Goal: Transaction & Acquisition: Download file/media

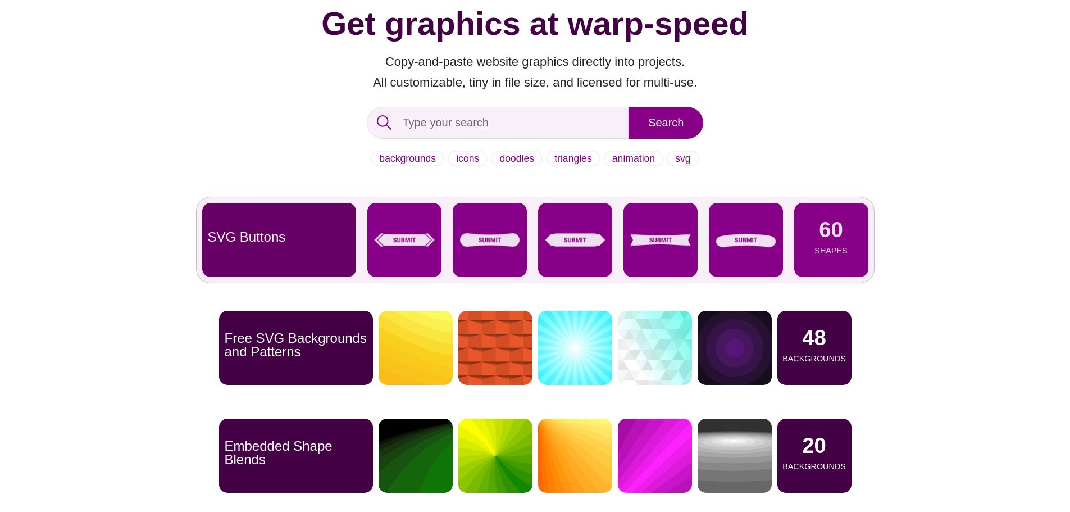
scroll to position [112, 0]
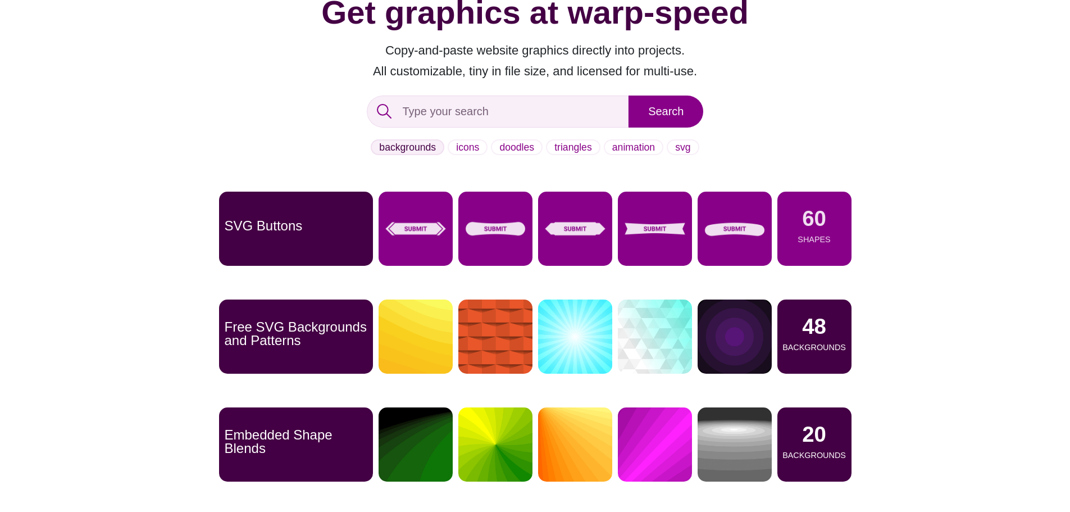
click at [425, 148] on link "backgrounds" at bounding box center [408, 147] width 74 height 16
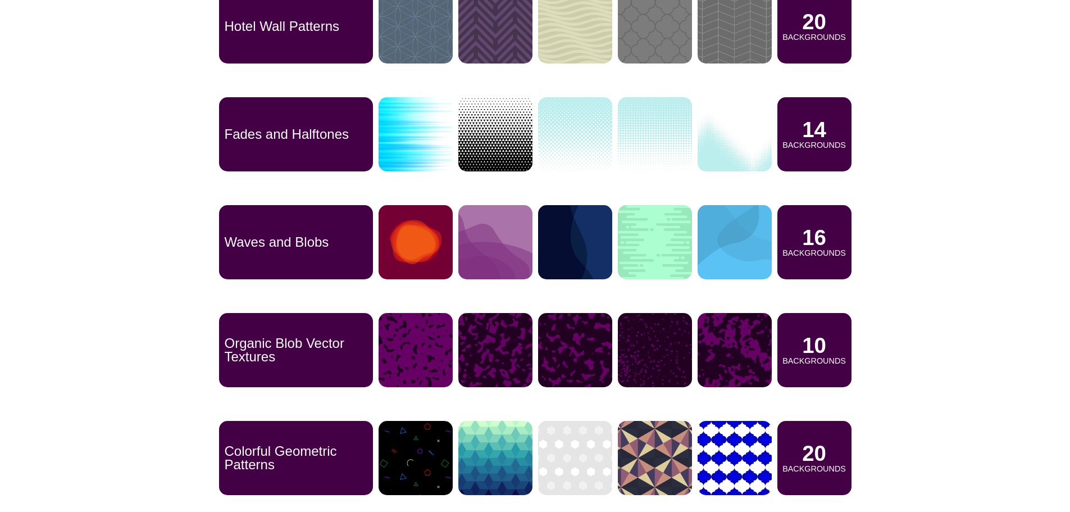
scroll to position [1292, 0]
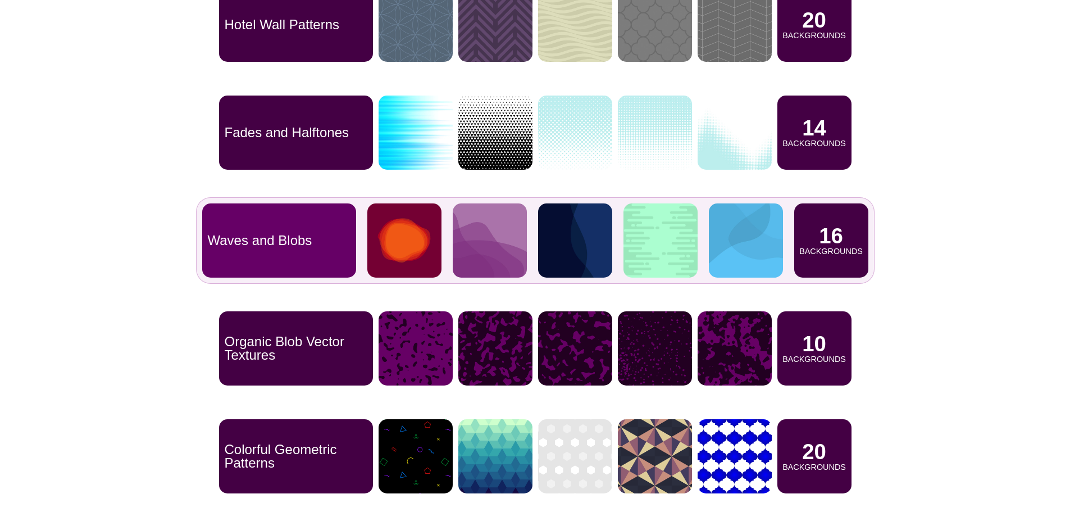
click at [835, 249] on p "Backgrounds" at bounding box center [830, 251] width 63 height 8
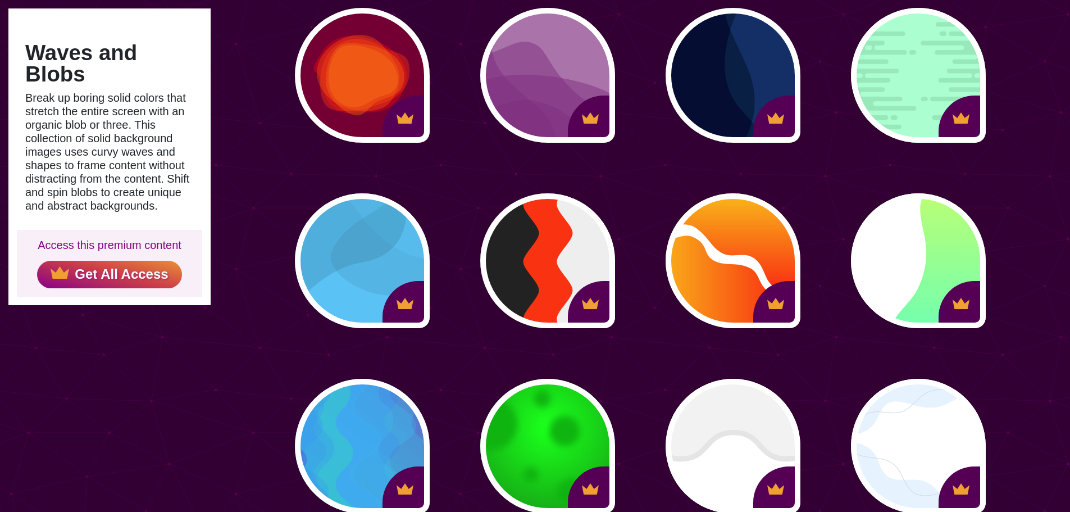
scroll to position [168, 0]
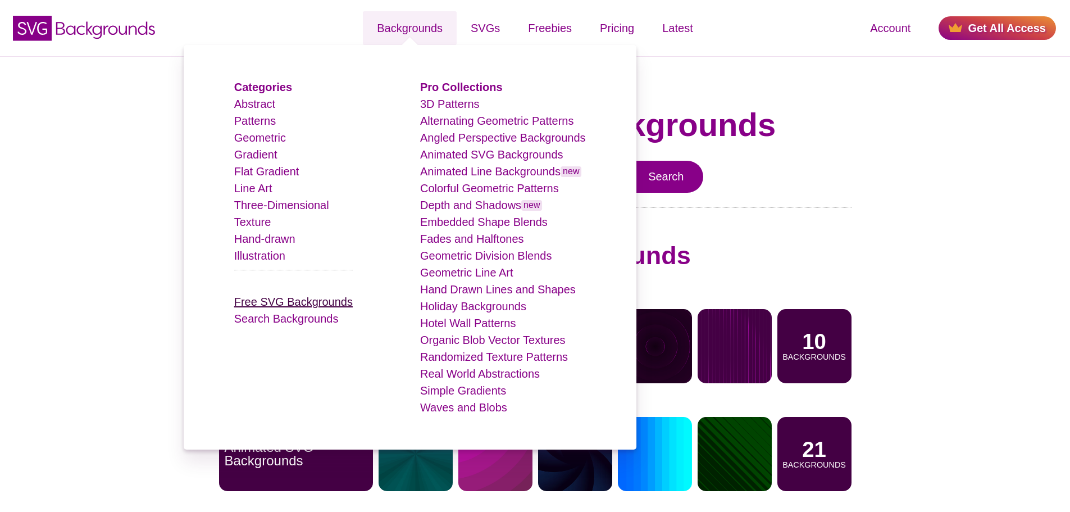
click at [303, 307] on link "Free SVG Backgrounds" at bounding box center [293, 301] width 118 height 12
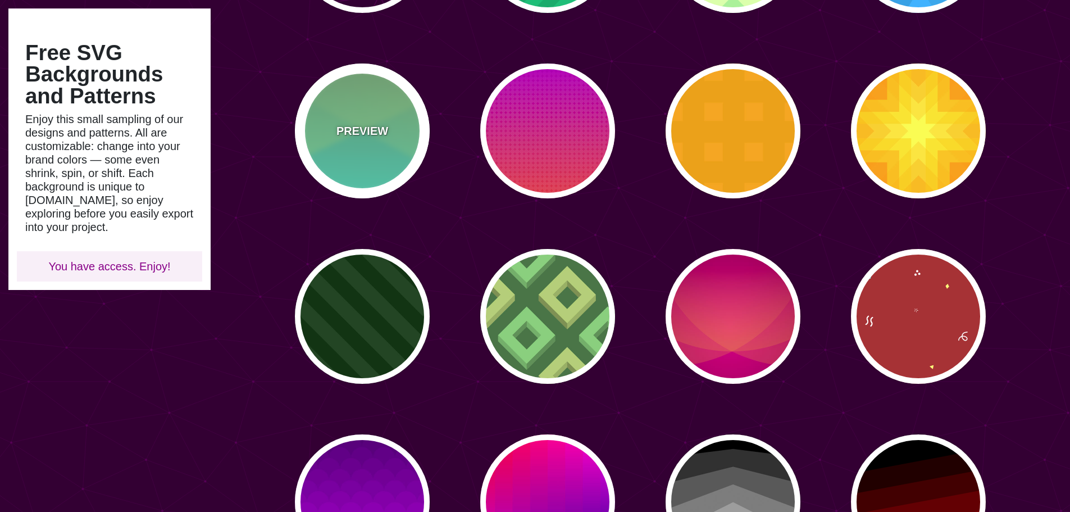
scroll to position [618, 0]
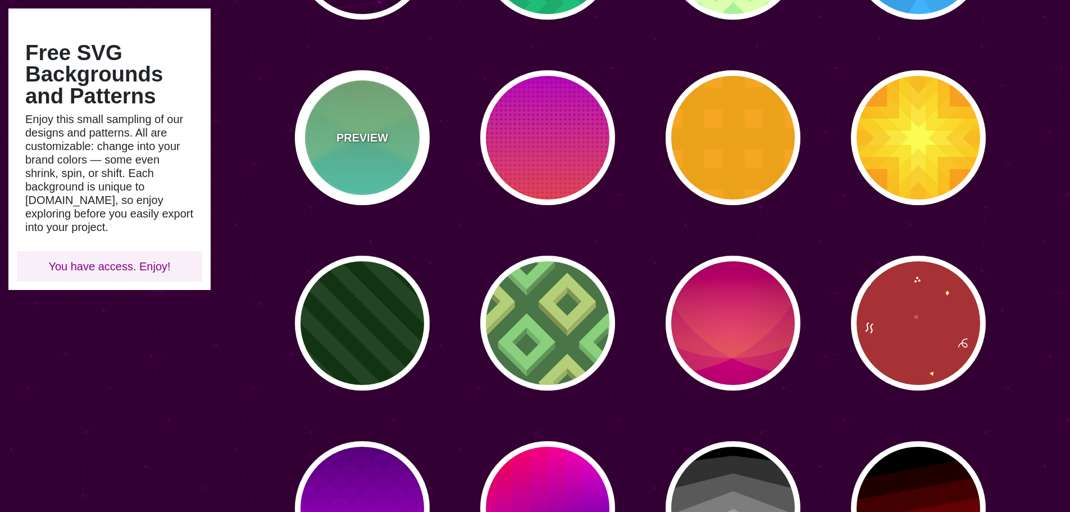
click at [368, 141] on p "PREVIEW" at bounding box center [362, 137] width 52 height 17
type input "#77AA77"
type input "#44FFDD"
type input "#CCFF88"
type input "0.5"
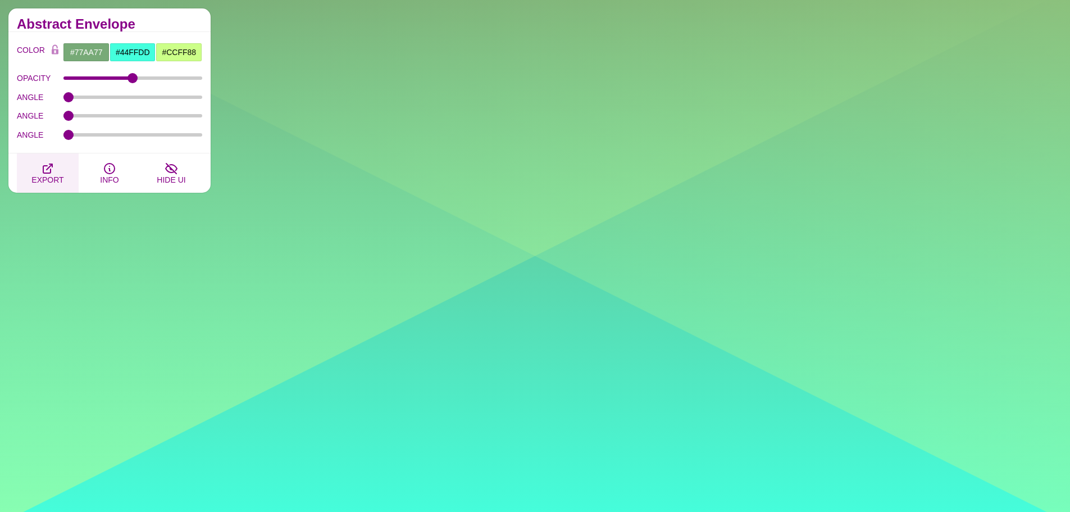
click at [57, 180] on span "EXPORT" at bounding box center [47, 179] width 32 height 9
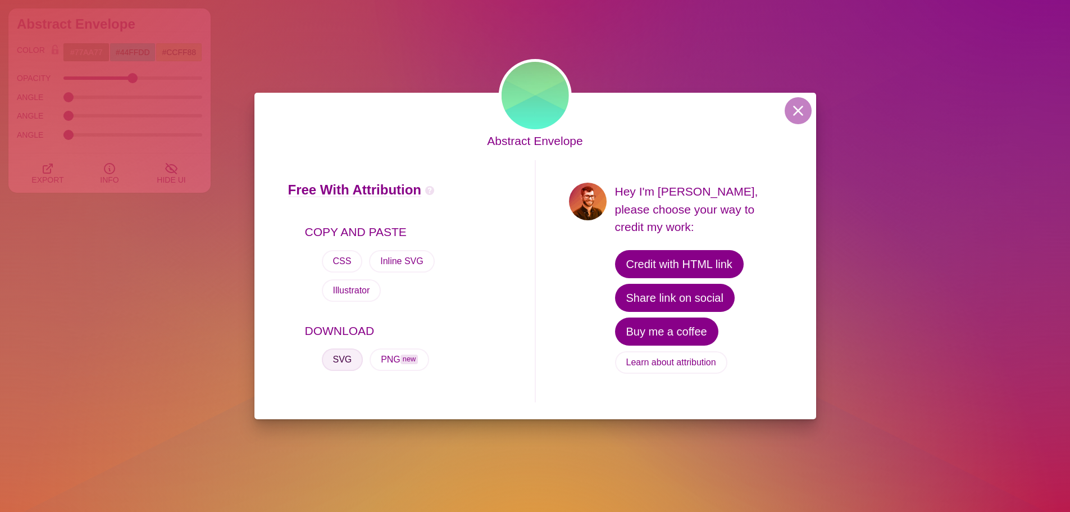
click at [353, 348] on button "SVG" at bounding box center [343, 359] width 42 height 22
click at [808, 124] on button at bounding box center [798, 110] width 27 height 27
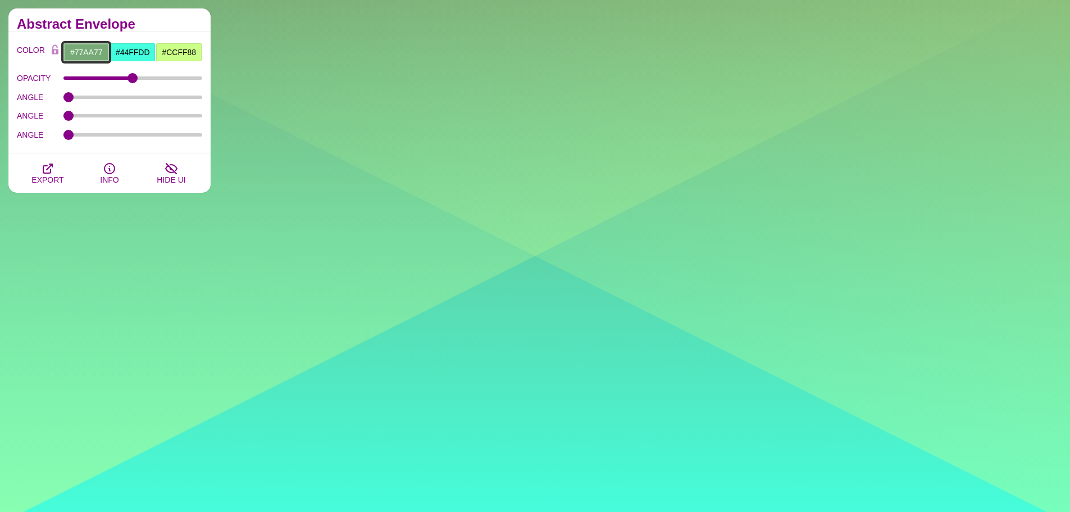
click at [96, 51] on input "#77AA77" at bounding box center [86, 52] width 47 height 19
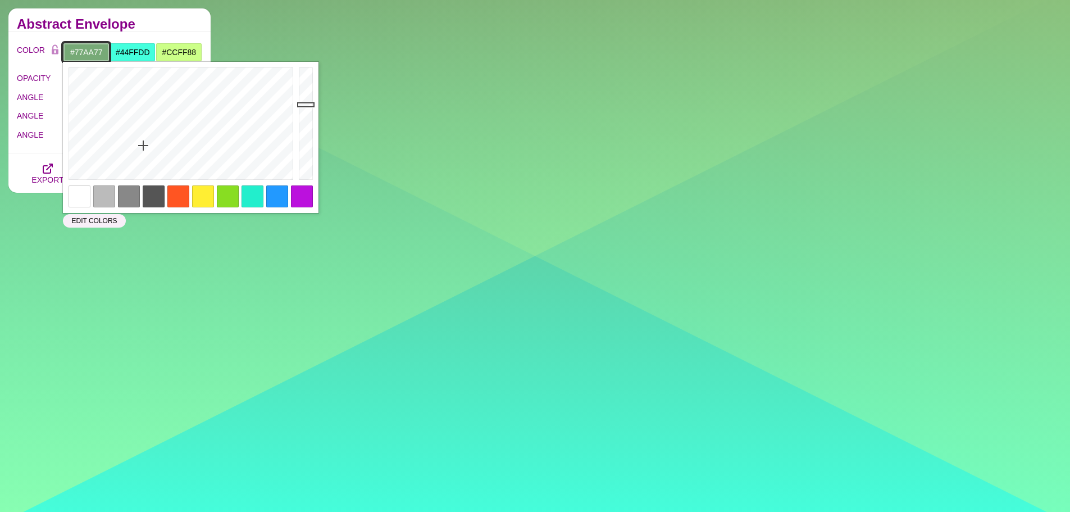
drag, startPoint x: 104, startPoint y: 51, endPoint x: 70, endPoint y: 52, distance: 34.8
click at [67, 52] on input "#77AA77" at bounding box center [86, 52] width 47 height 19
paste input "00b050"
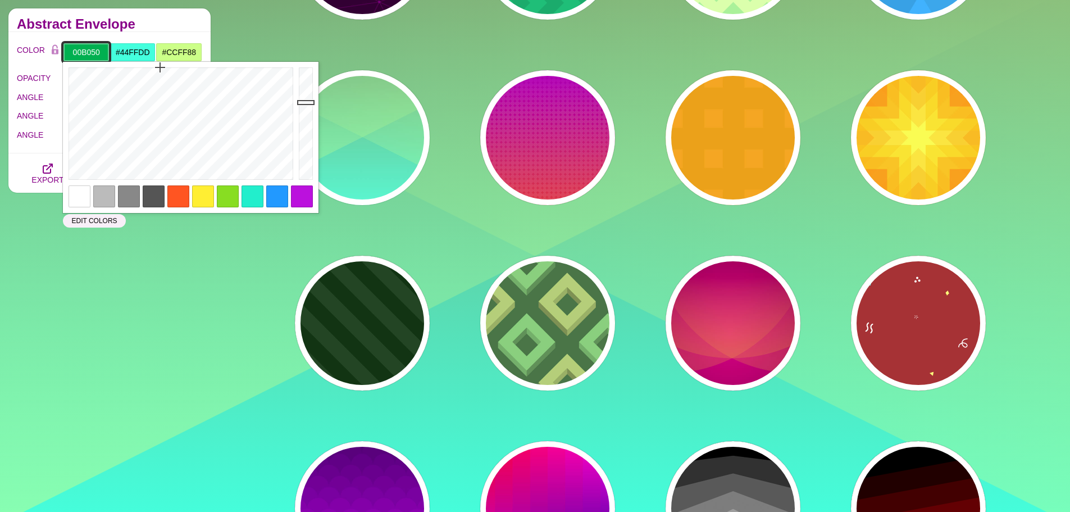
type input "#00B050"
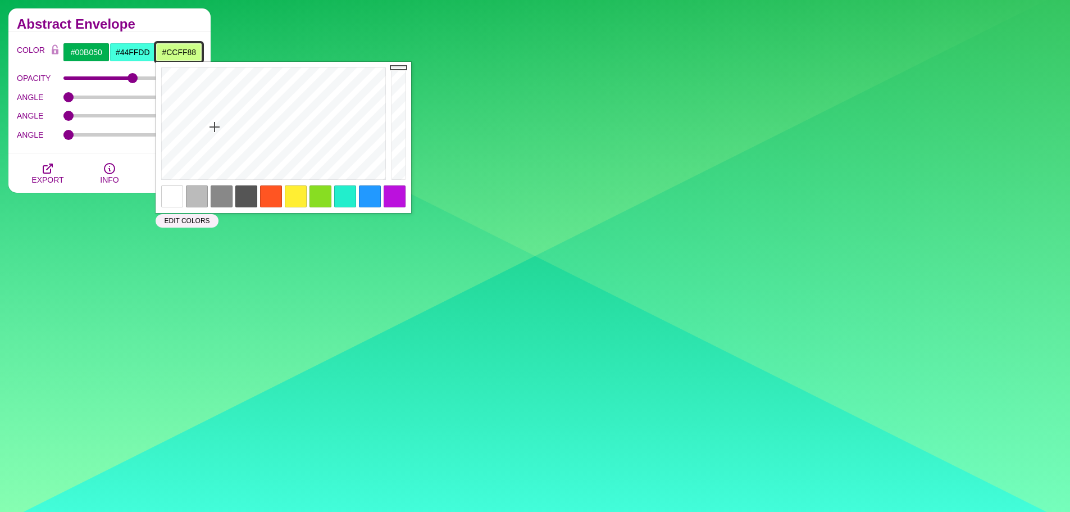
drag, startPoint x: 162, startPoint y: 48, endPoint x: 221, endPoint y: 49, distance: 58.4
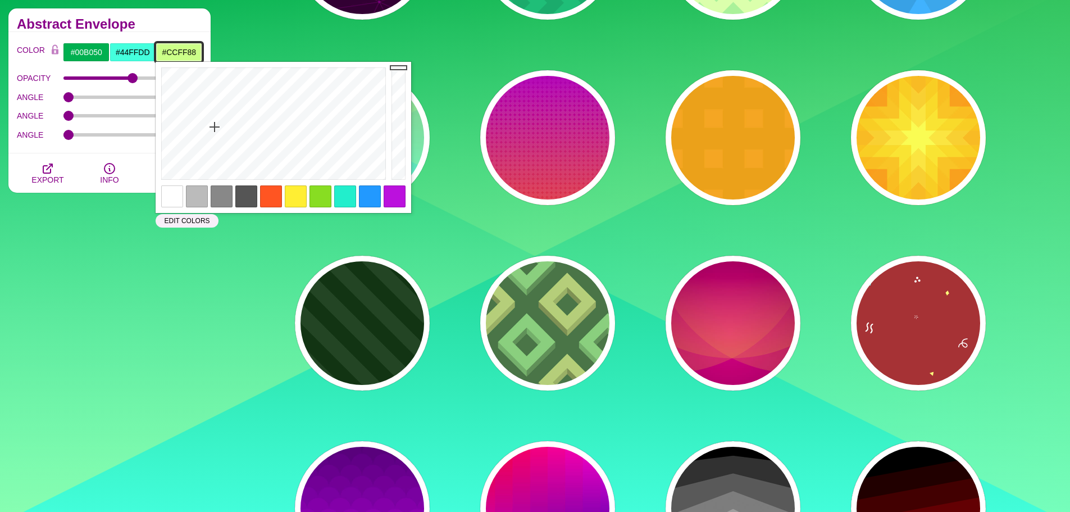
paste input "92d050"
type input "#92D050"
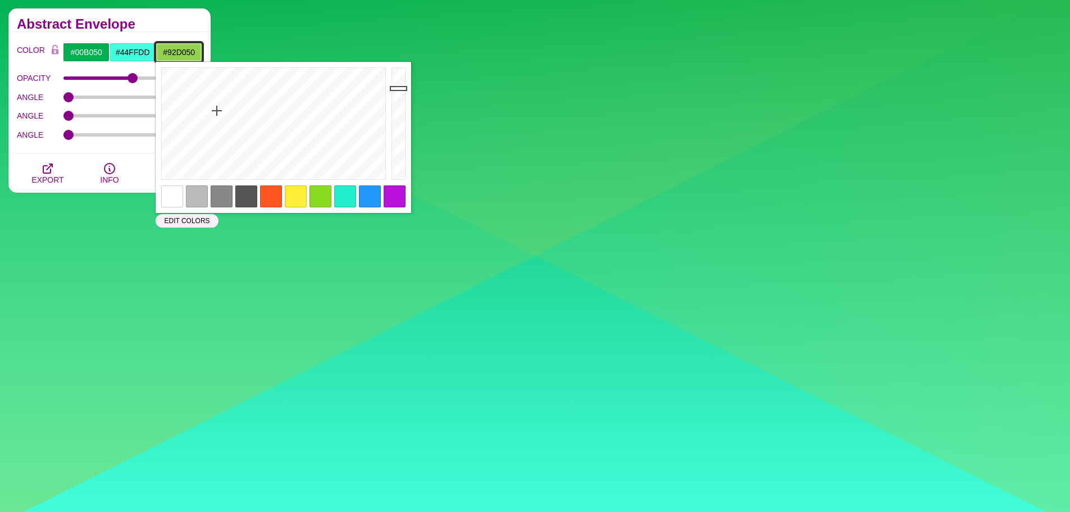
click at [194, 57] on input "#92D050" at bounding box center [179, 52] width 47 height 19
click at [139, 58] on input "#44FFDD" at bounding box center [133, 52] width 47 height 19
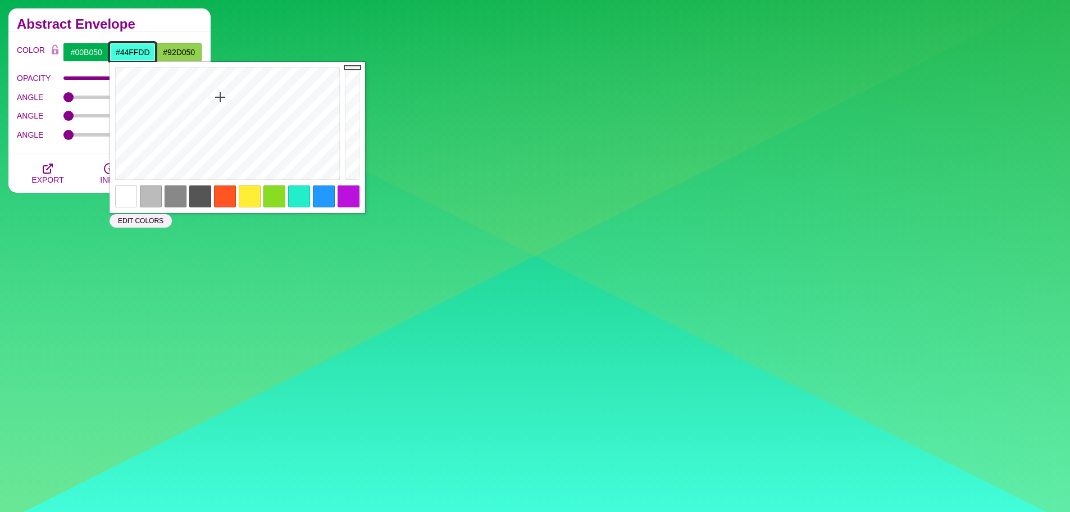
drag, startPoint x: 150, startPoint y: 53, endPoint x: 121, endPoint y: 49, distance: 29.5
click at [121, 49] on input "#44FFDD" at bounding box center [133, 52] width 47 height 19
paste input "002733"
type input "#002733"
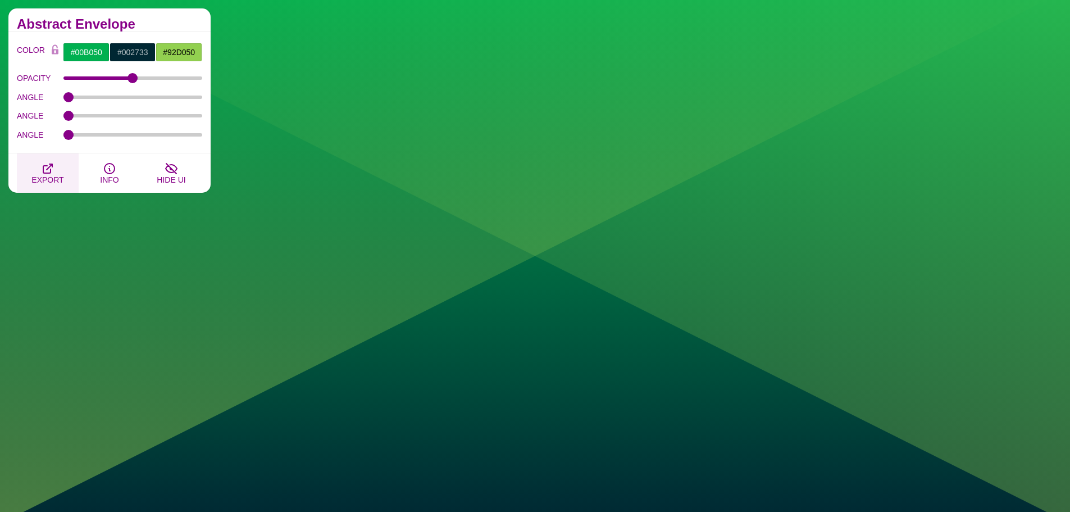
click at [56, 172] on button "EXPORT" at bounding box center [48, 172] width 62 height 39
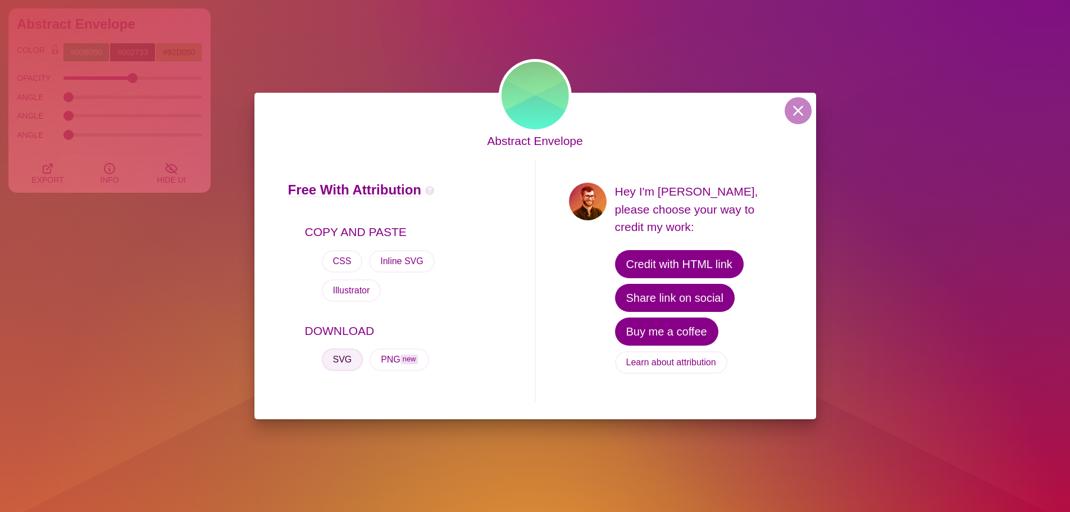
click at [349, 348] on button "SVG" at bounding box center [343, 359] width 42 height 22
click at [793, 124] on button at bounding box center [798, 110] width 27 height 27
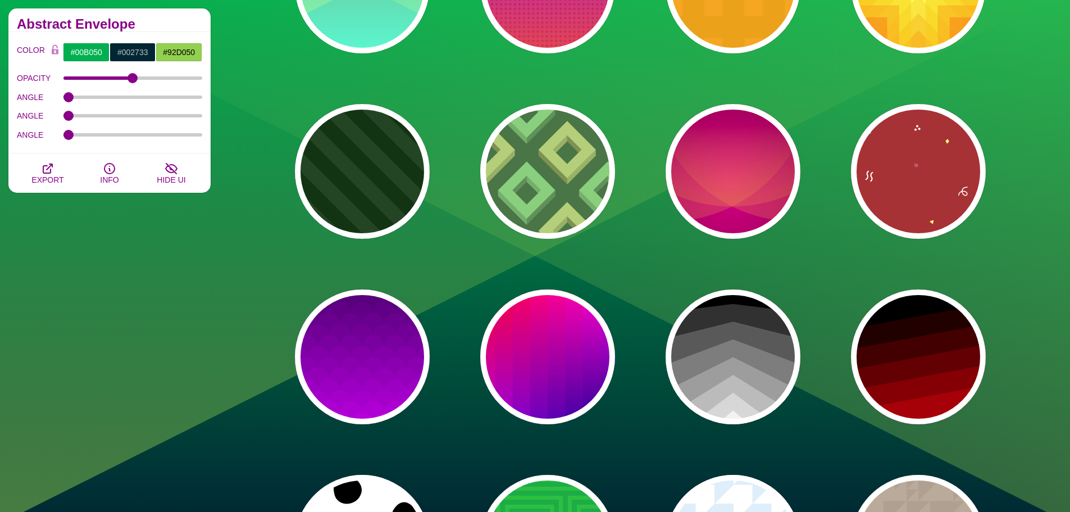
scroll to position [786, 0]
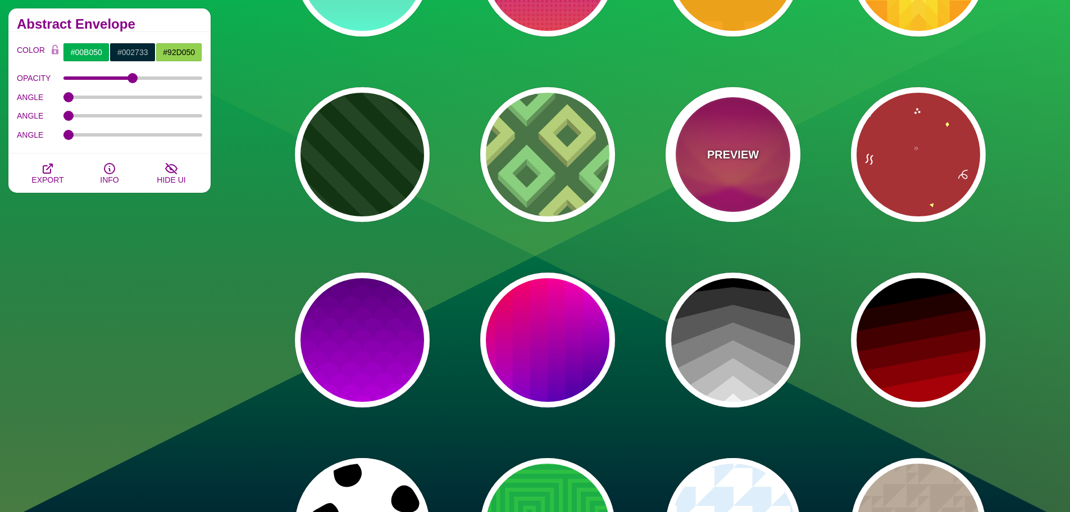
click at [755, 171] on div "PREVIEW" at bounding box center [732, 154] width 135 height 135
type input "#330000"
type input "#DD1188"
type input "#FFAA33"
type input "0.4"
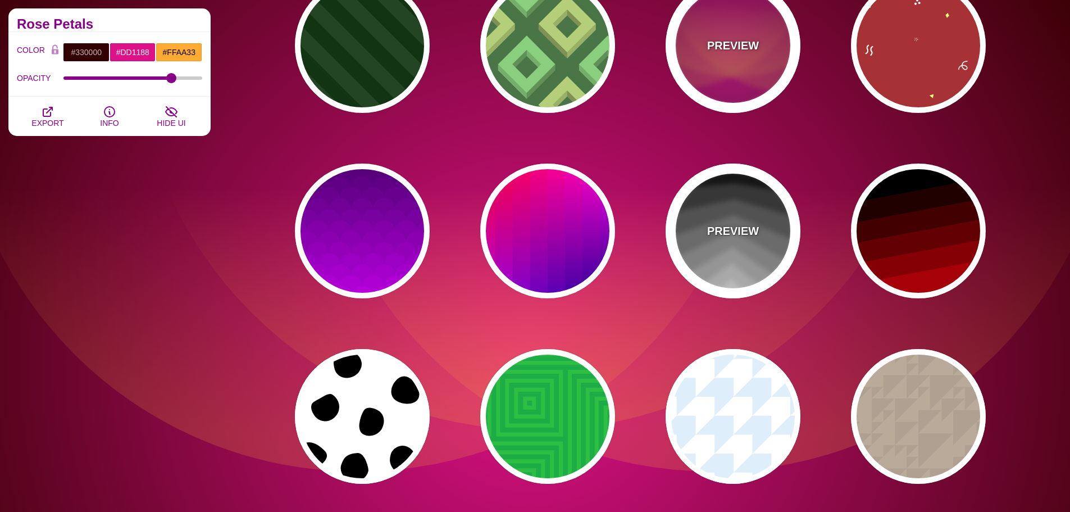
scroll to position [899, 0]
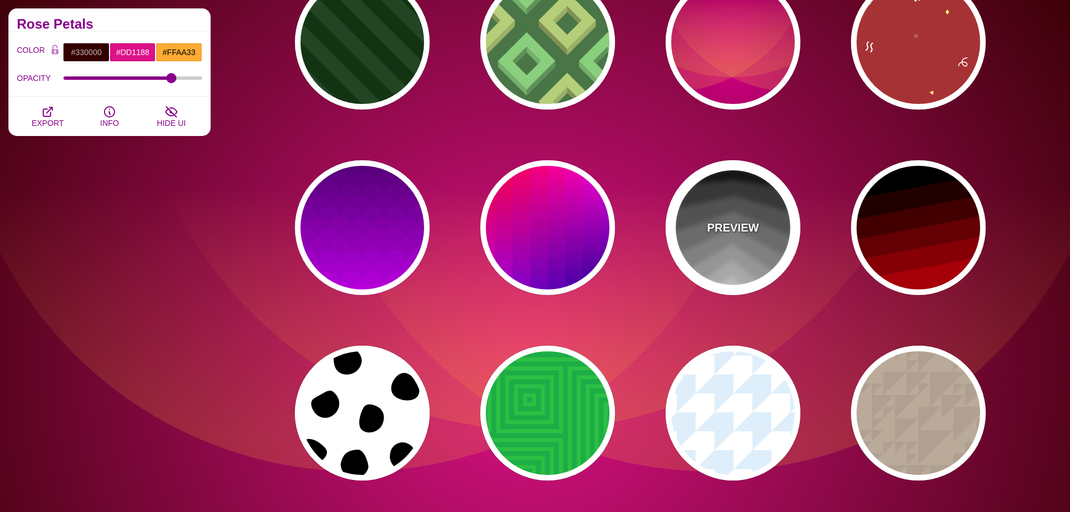
click at [735, 203] on div "PREVIEW" at bounding box center [732, 227] width 135 height 135
type input "#000000"
type input "#EEEEEE"
type input "1"
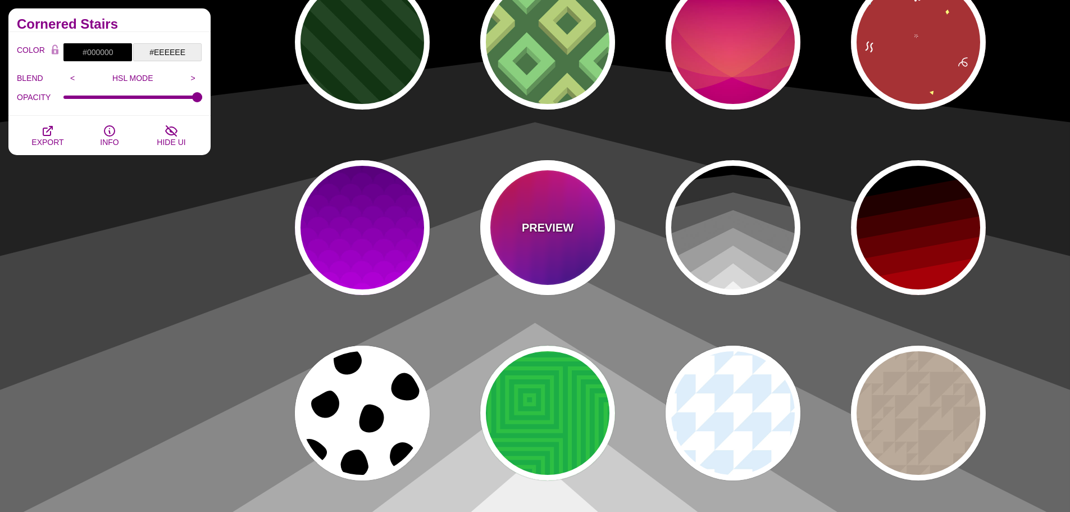
click at [540, 220] on p "PREVIEW" at bounding box center [548, 227] width 52 height 17
type input "#FF0000"
type input "#EE00FF"
type input "#000077"
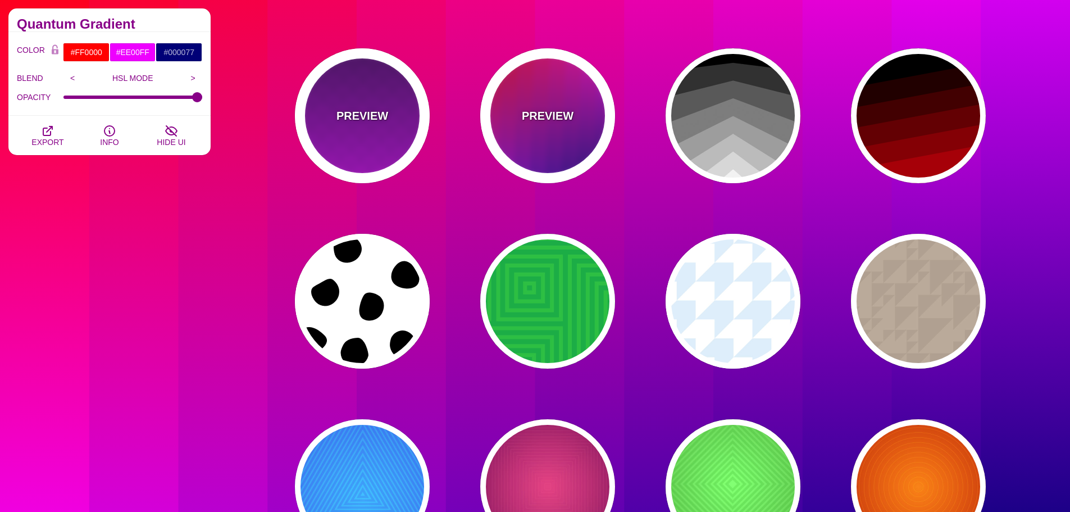
scroll to position [1011, 0]
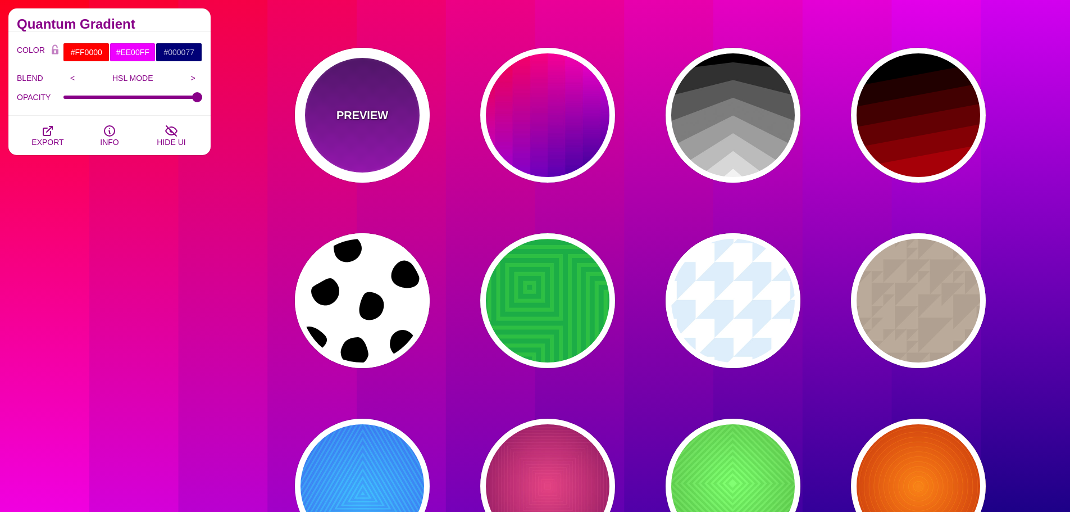
click at [384, 135] on div "PREVIEW" at bounding box center [362, 115] width 135 height 135
type input "#330055"
type input "#DD00FF"
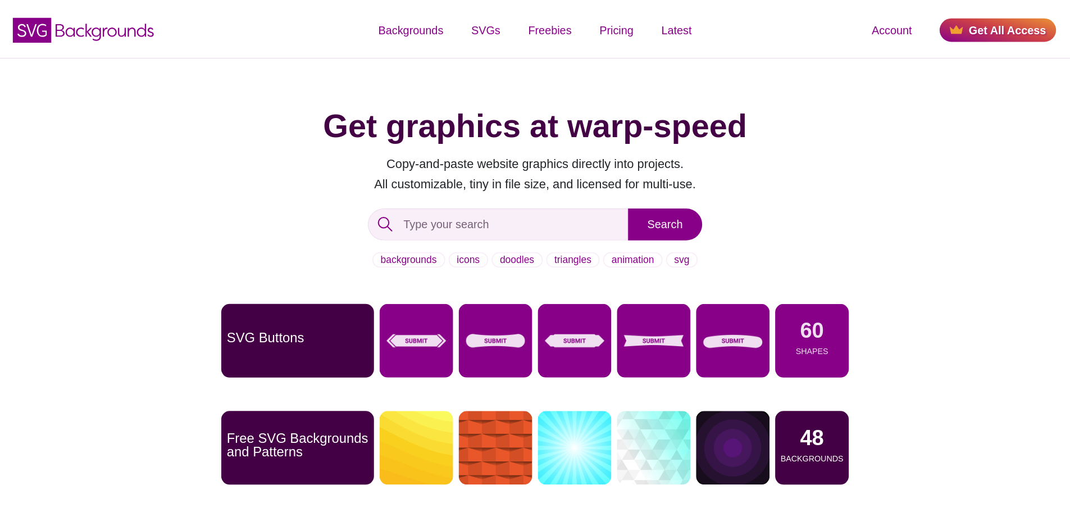
scroll to position [112, 0]
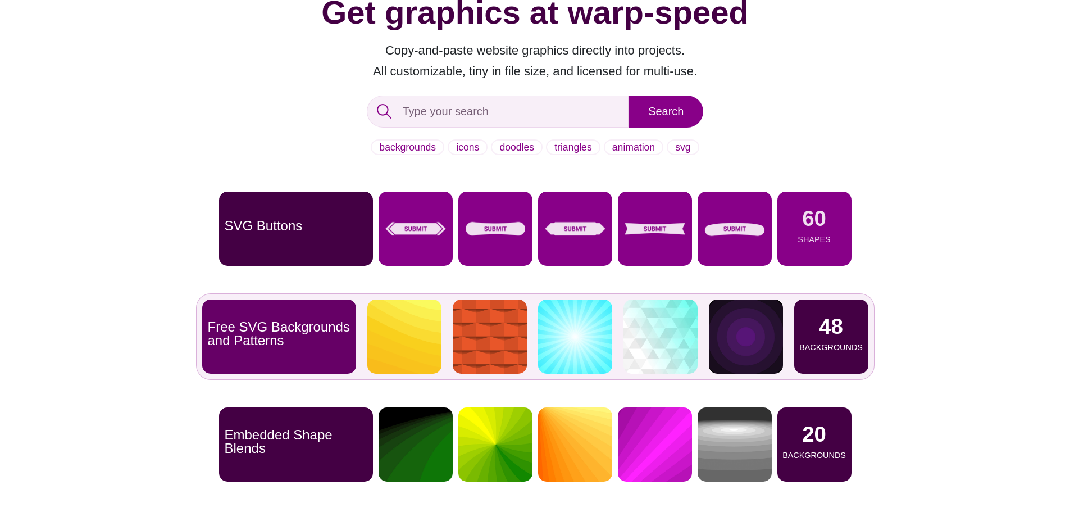
click at [843, 335] on p "48" at bounding box center [831, 326] width 24 height 21
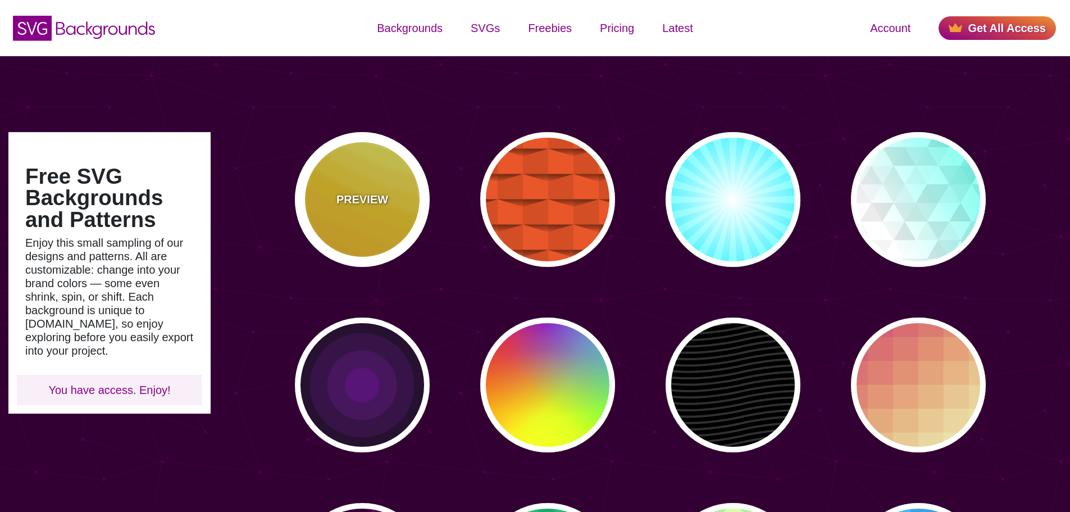
click at [358, 201] on p "PREVIEW" at bounding box center [362, 199] width 52 height 17
type input "#FFAA00"
type input "#FFCC00"
type input "#FFFF66"
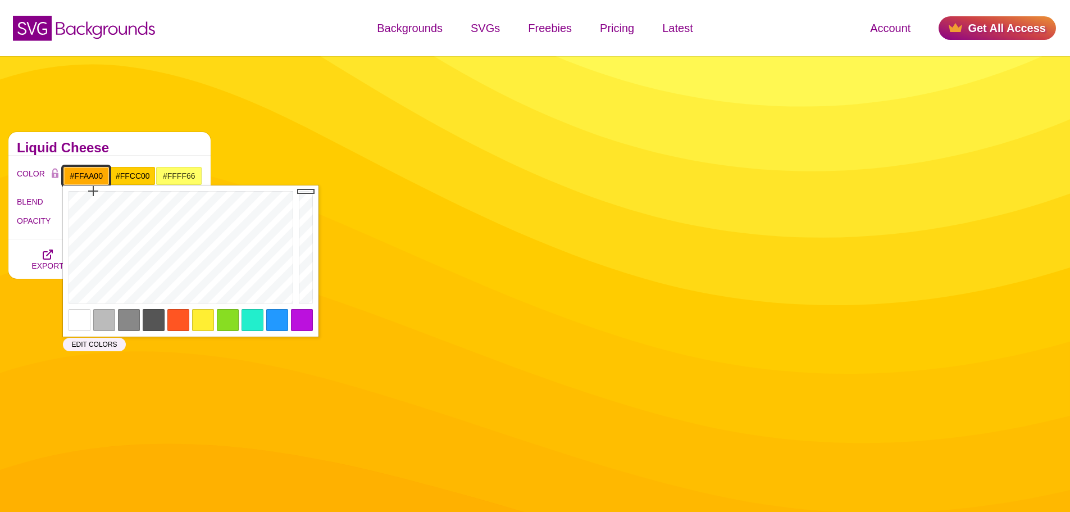
click at [102, 181] on input "#FFAA00" at bounding box center [86, 175] width 47 height 19
drag, startPoint x: 104, startPoint y: 179, endPoint x: 51, endPoint y: 172, distance: 53.8
click at [51, 172] on div "COLOR #FFAA00 #FFCC00 #FFFF66 #444444 #555555 #666666 #777777 #888888 #999999" at bounding box center [109, 175] width 185 height 19
paste input "002733"
type input "#002733"
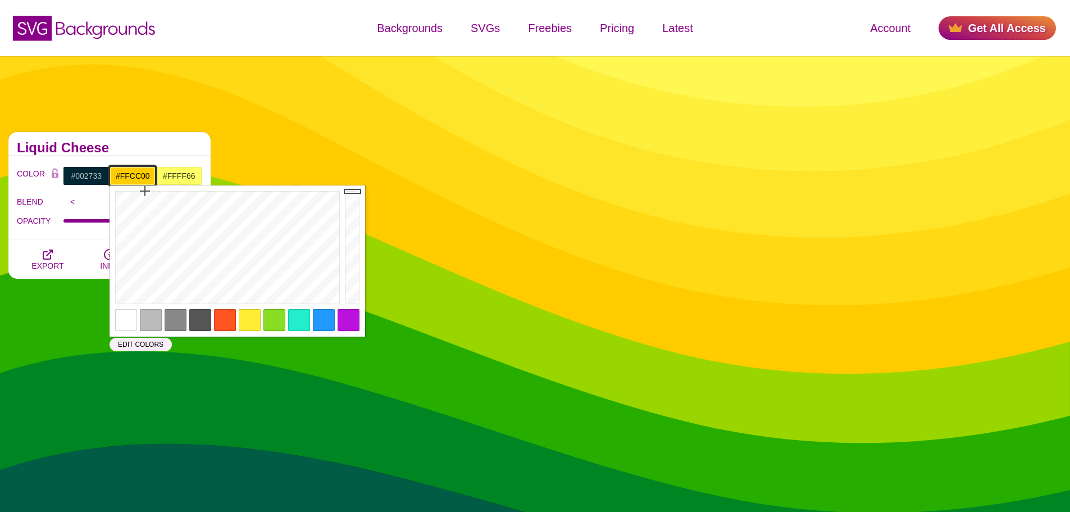
click at [140, 175] on input "#FFCC00" at bounding box center [133, 175] width 47 height 19
drag, startPoint x: 152, startPoint y: 177, endPoint x: 88, endPoint y: 173, distance: 64.7
click at [88, 173] on div "#002733 #FFCC00 #FFFF66 #444444 #555555 #666666 #777777 #888888 #999999" at bounding box center [132, 175] width 139 height 19
paste input "147c3c"
type input "#147C3C"
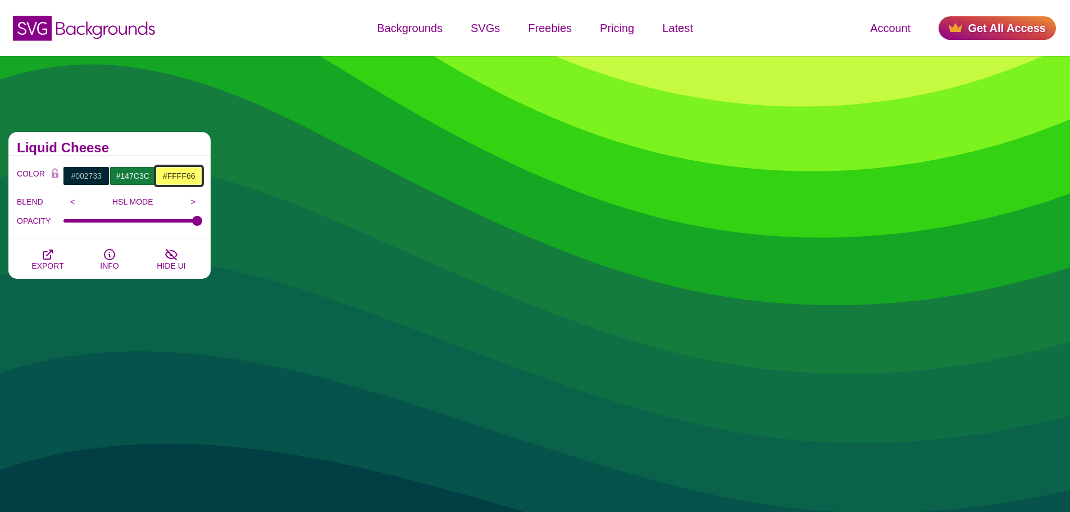
click at [183, 175] on input "#FFFF66" at bounding box center [179, 175] width 47 height 19
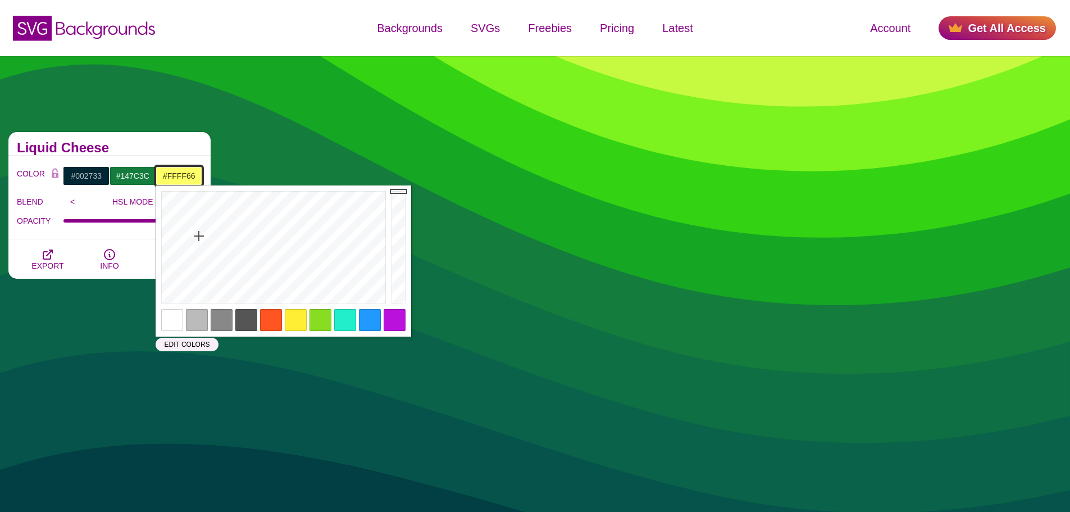
drag, startPoint x: 198, startPoint y: 175, endPoint x: 158, endPoint y: 172, distance: 40.0
click at [158, 172] on input "#FFFF66" at bounding box center [179, 175] width 47 height 19
paste input "4ade80"
type input "#4ADE80"
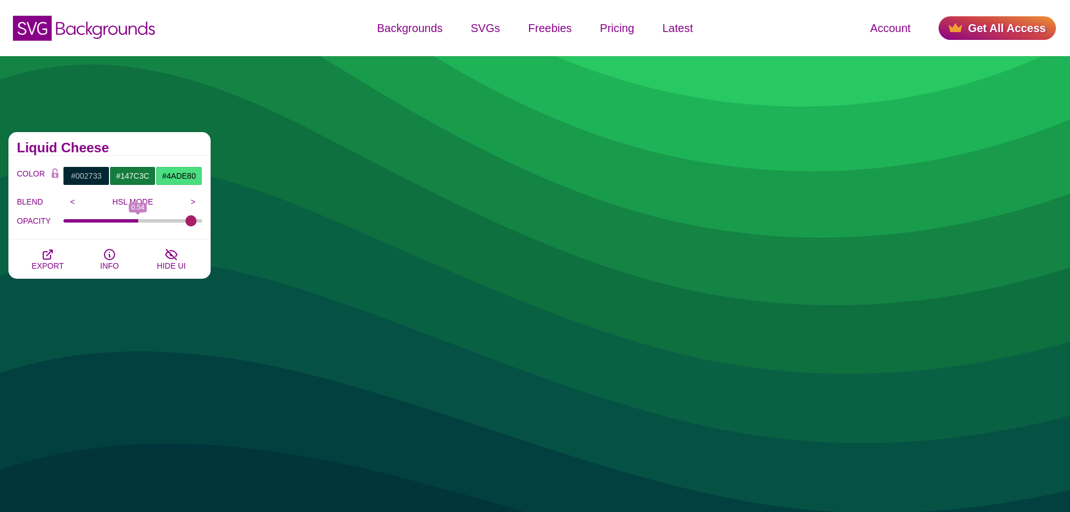
type input "1"
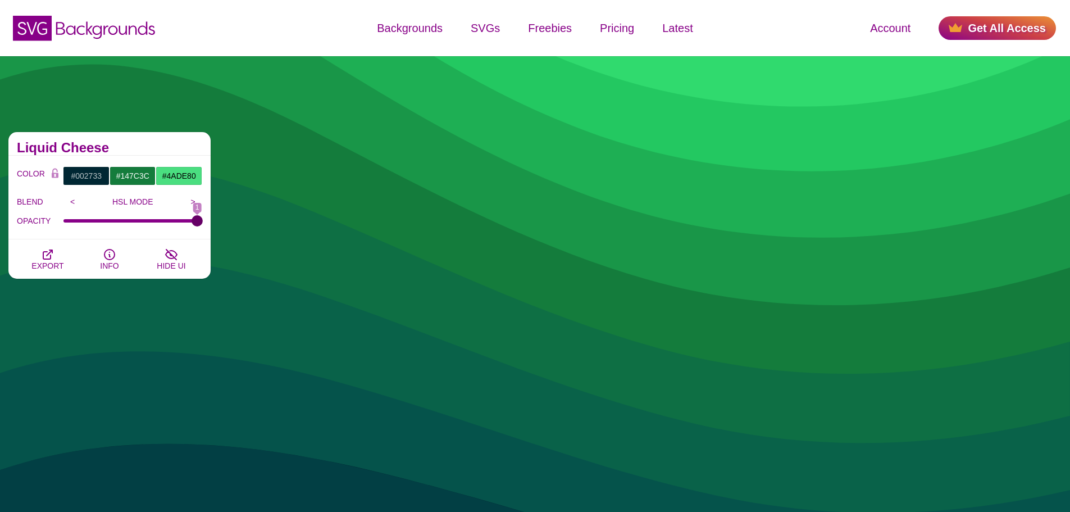
drag, startPoint x: 147, startPoint y: 220, endPoint x: 279, endPoint y: 225, distance: 132.1
click at [203, 223] on input "OPACITY" at bounding box center [132, 220] width 139 height 4
click at [44, 266] on span "EXPORT" at bounding box center [47, 265] width 32 height 9
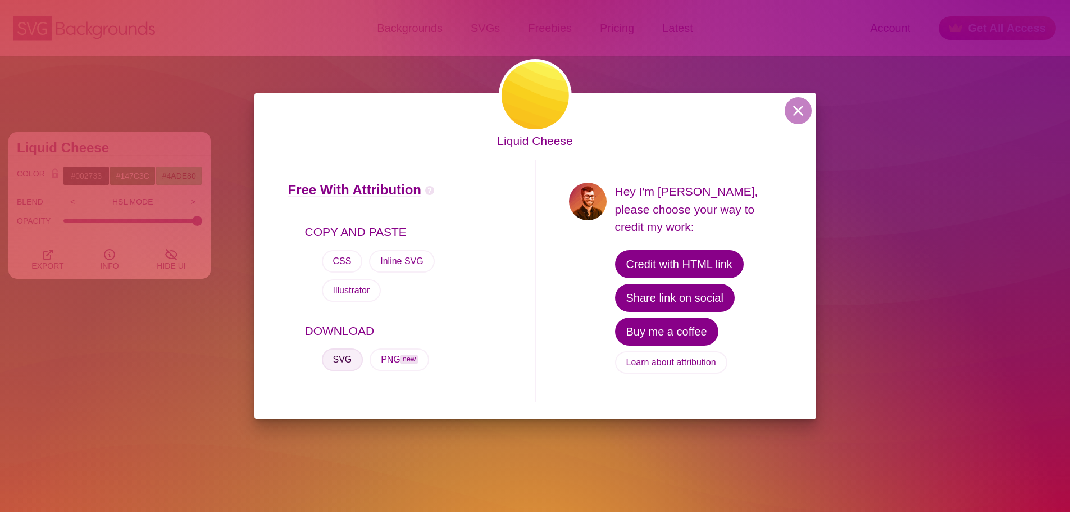
click at [340, 348] on button "SVG" at bounding box center [343, 359] width 42 height 22
drag, startPoint x: 795, startPoint y: 119, endPoint x: 699, endPoint y: 127, distance: 96.9
click at [795, 119] on button at bounding box center [798, 110] width 27 height 27
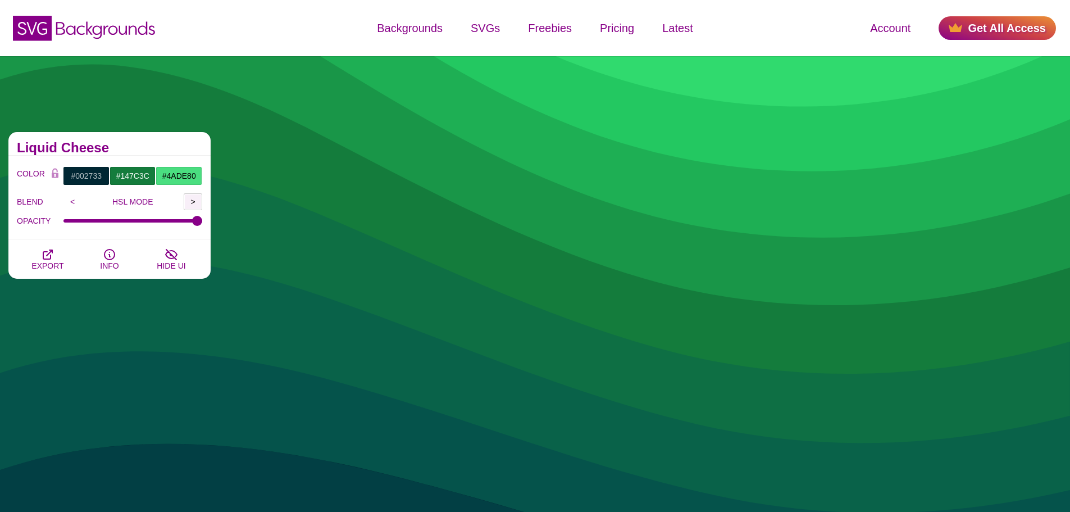
click at [192, 200] on input ">" at bounding box center [193, 201] width 19 height 17
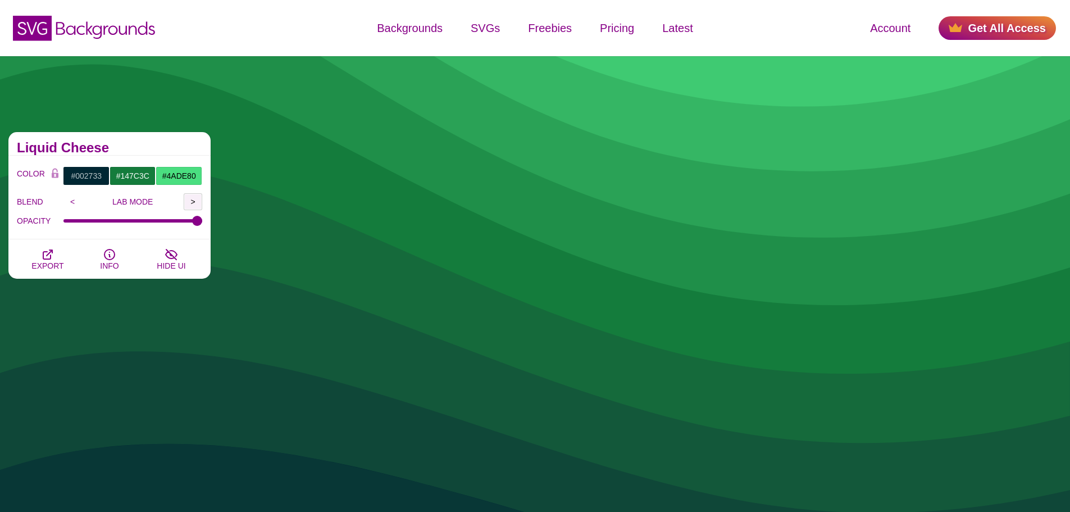
click at [192, 200] on input ">" at bounding box center [193, 201] width 19 height 17
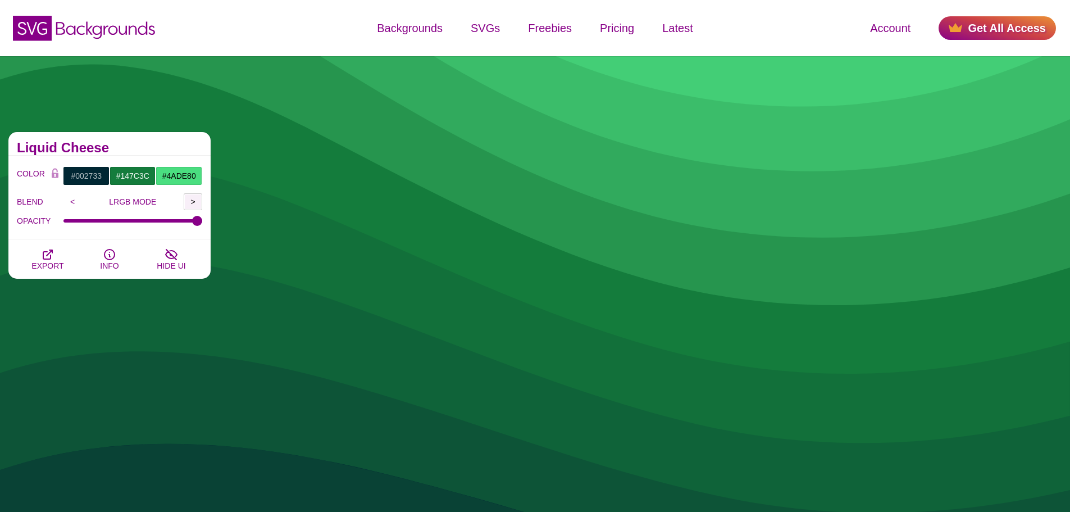
click at [192, 200] on input ">" at bounding box center [193, 201] width 19 height 17
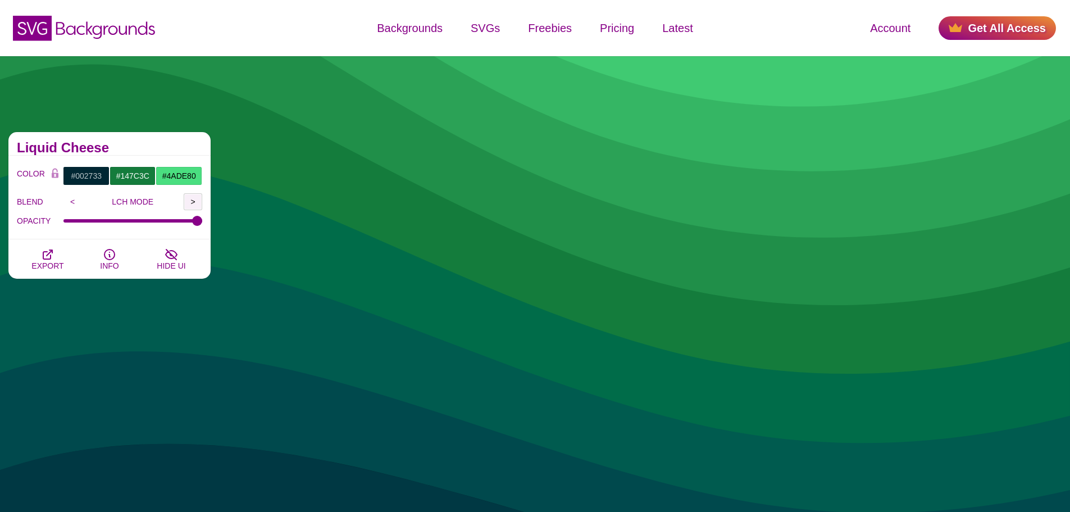
click at [192, 200] on input ">" at bounding box center [193, 201] width 19 height 17
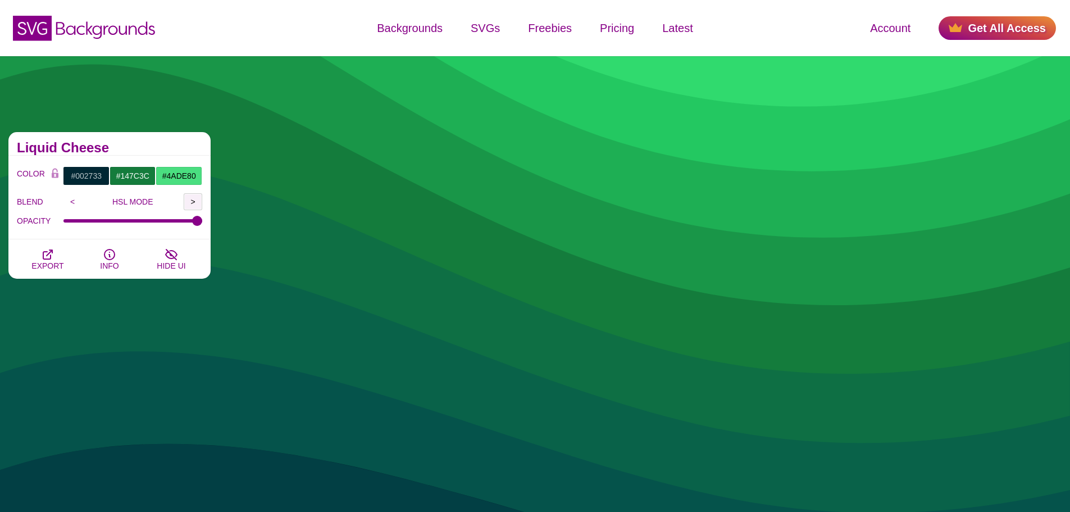
click at [192, 200] on input ">" at bounding box center [193, 201] width 19 height 17
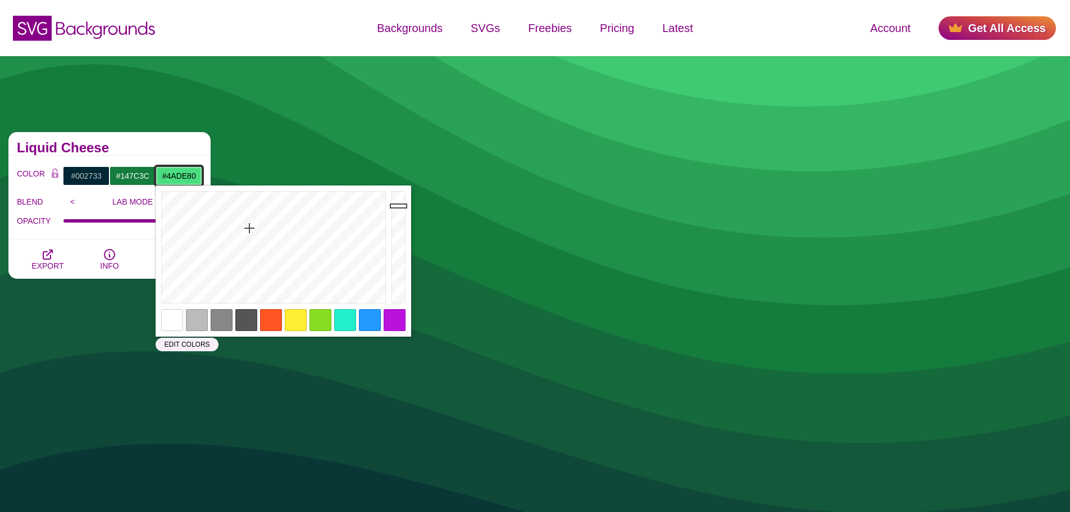
click at [178, 177] on input "#4ADE80" at bounding box center [179, 175] width 47 height 19
drag, startPoint x: 399, startPoint y: 208, endPoint x: 399, endPoint y: 236, distance: 28.1
click at [399, 236] on div at bounding box center [400, 247] width 22 height 124
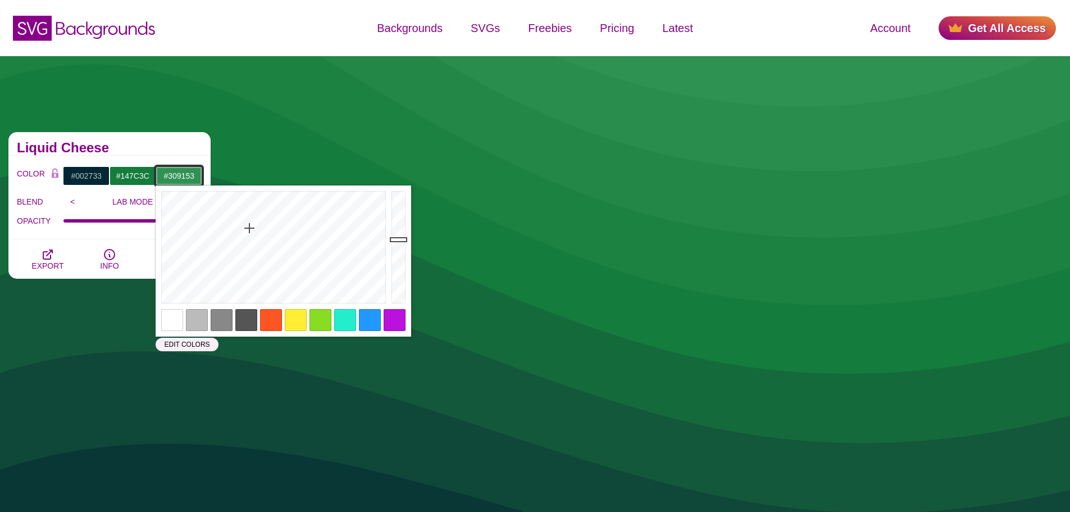
click at [398, 239] on div at bounding box center [400, 247] width 22 height 124
drag, startPoint x: 397, startPoint y: 240, endPoint x: 398, endPoint y: 251, distance: 10.7
click at [398, 251] on div at bounding box center [400, 247] width 22 height 124
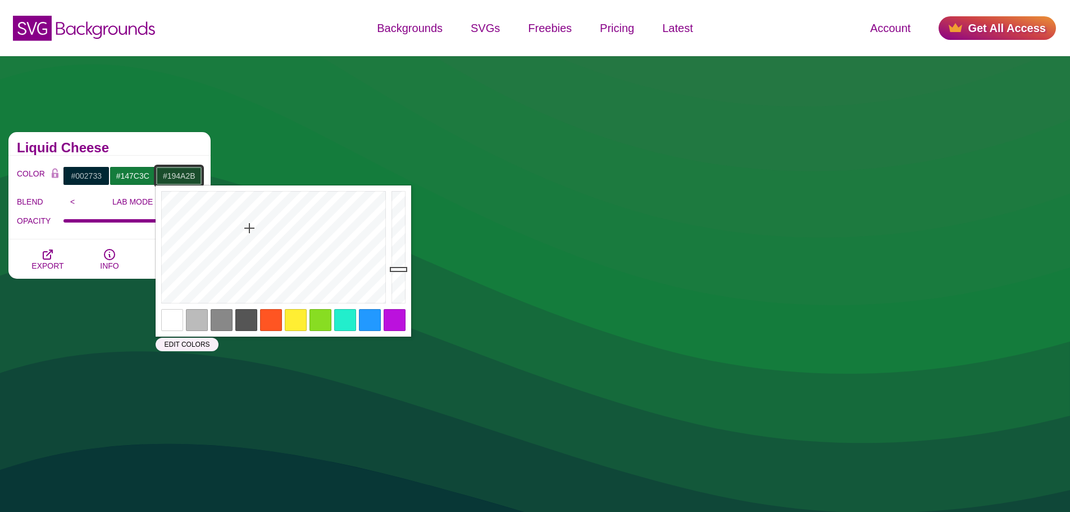
drag, startPoint x: 398, startPoint y: 252, endPoint x: 398, endPoint y: 270, distance: 18.5
click at [398, 270] on div at bounding box center [400, 247] width 22 height 124
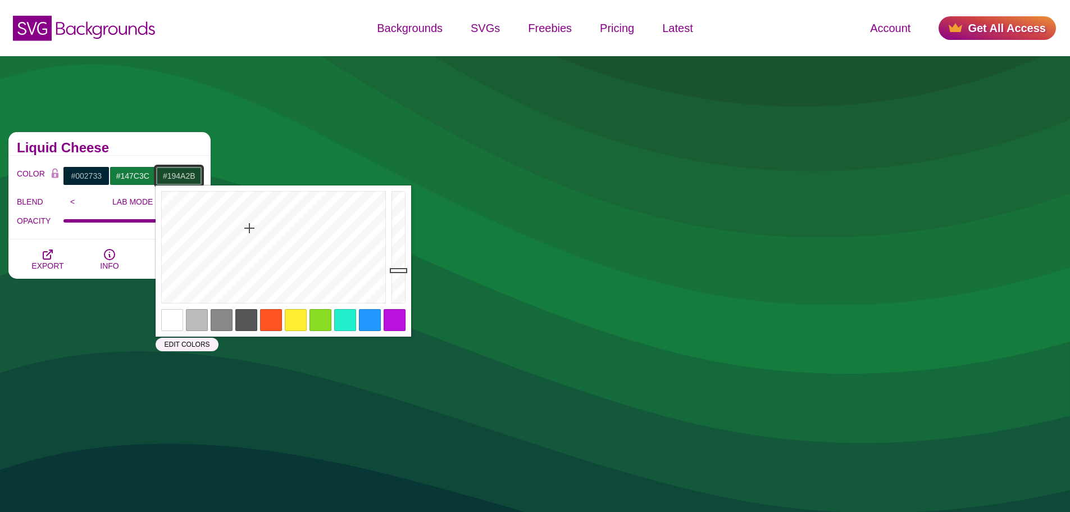
drag, startPoint x: 164, startPoint y: 174, endPoint x: 212, endPoint y: 178, distance: 47.9
paste input "0a222c"
type input "#0A222C"
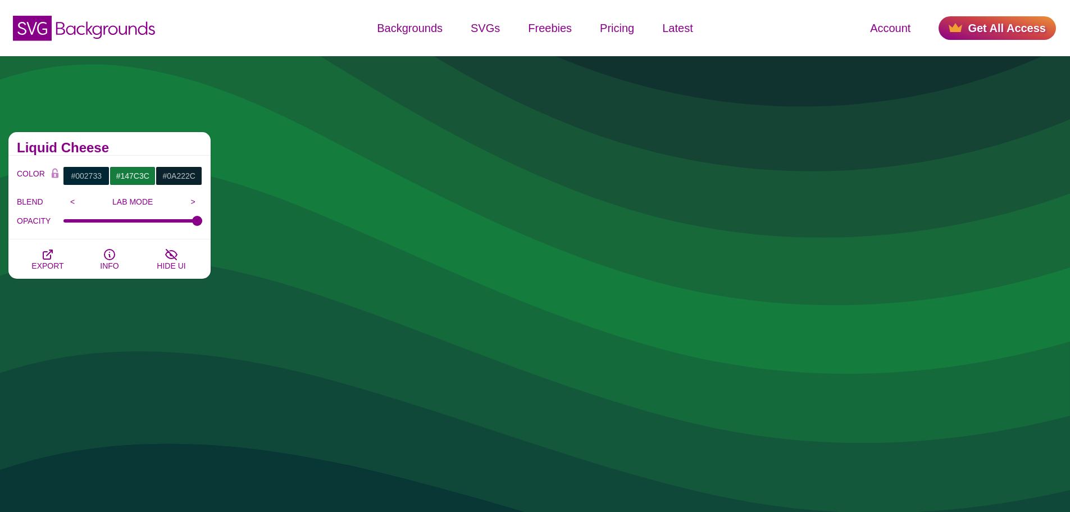
click at [180, 153] on div "Liquid Cheese" at bounding box center [109, 144] width 202 height 24
click at [49, 261] on span "EXPORT" at bounding box center [47, 265] width 32 height 9
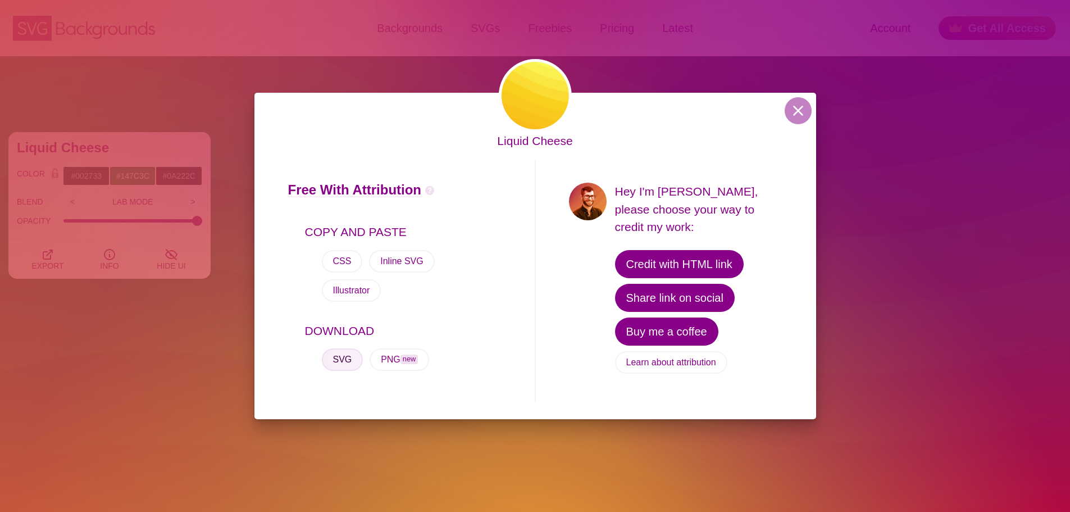
click at [341, 348] on button "SVG" at bounding box center [343, 359] width 42 height 22
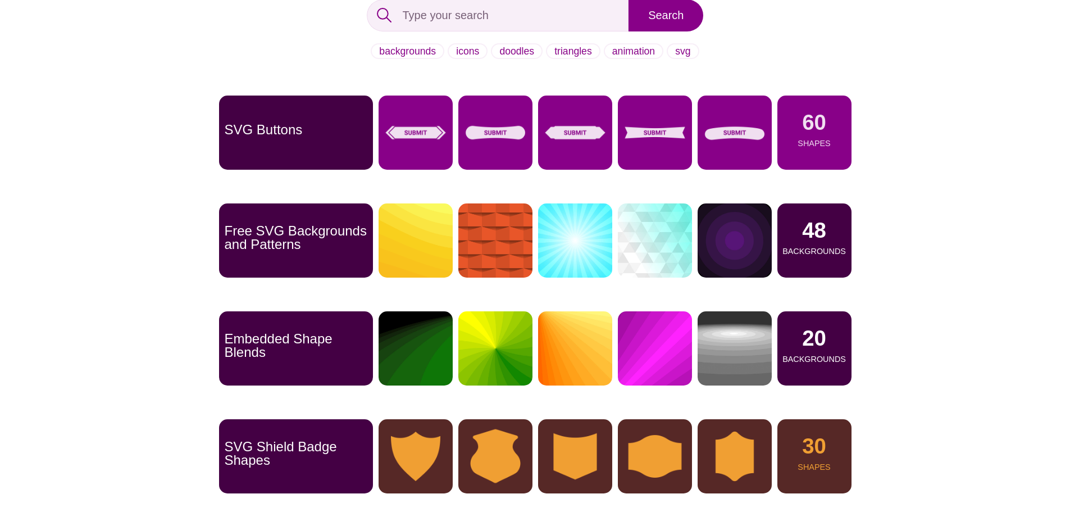
scroll to position [225, 0]
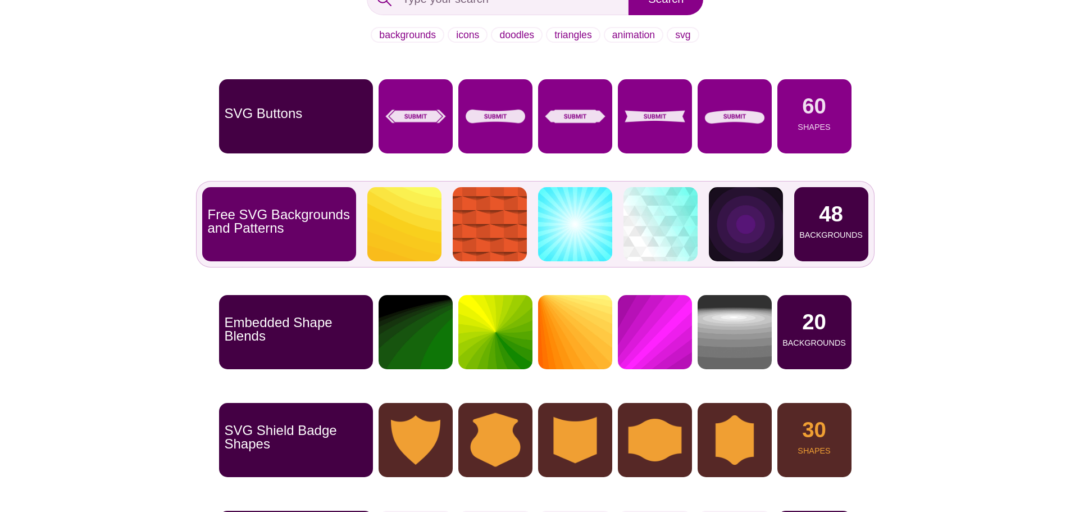
click at [829, 222] on p "48" at bounding box center [831, 213] width 24 height 21
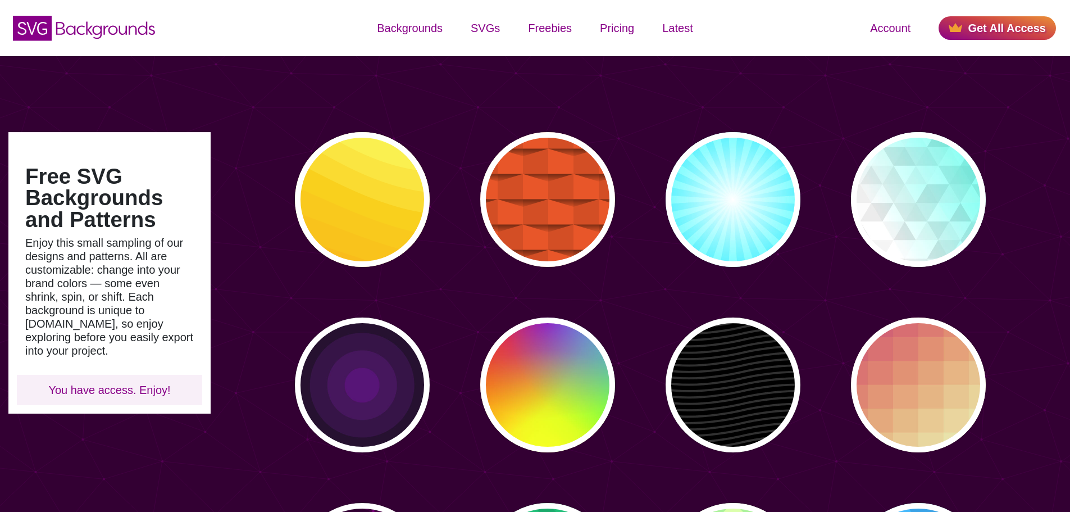
type input "#450057"
click at [115, 31] on icon "SVG Backgrounds Logo" at bounding box center [84, 28] width 146 height 28
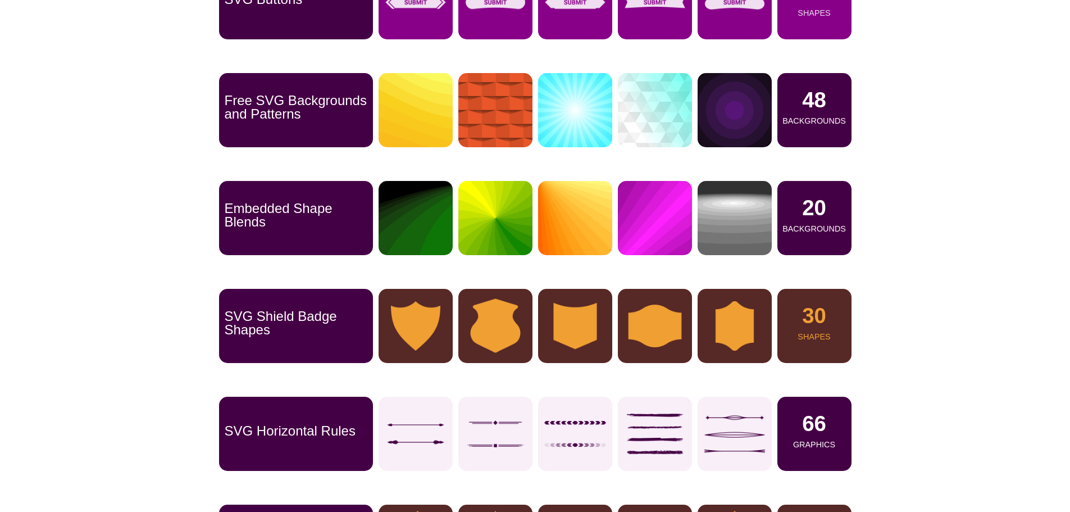
scroll to position [337, 0]
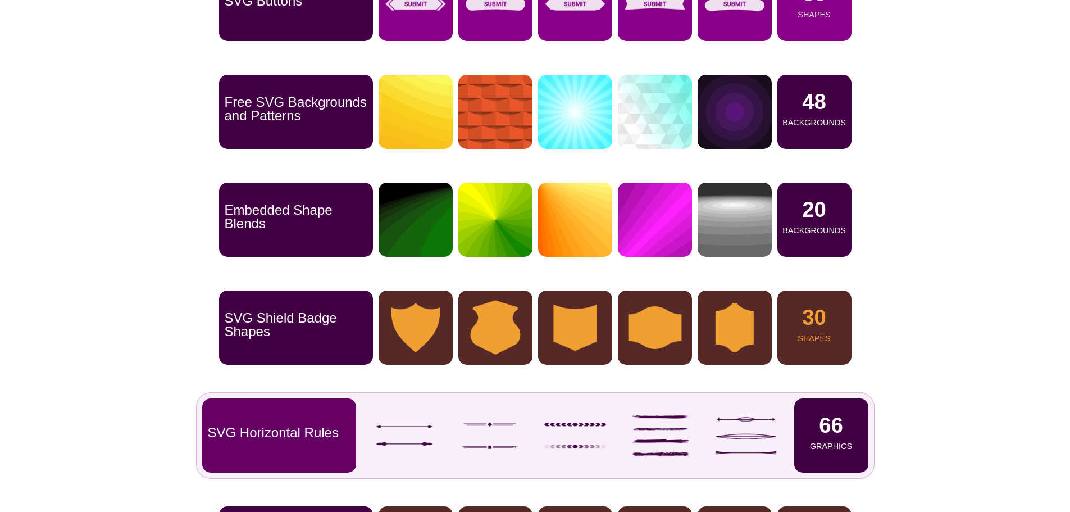
click at [822, 436] on p "66" at bounding box center [831, 424] width 24 height 21
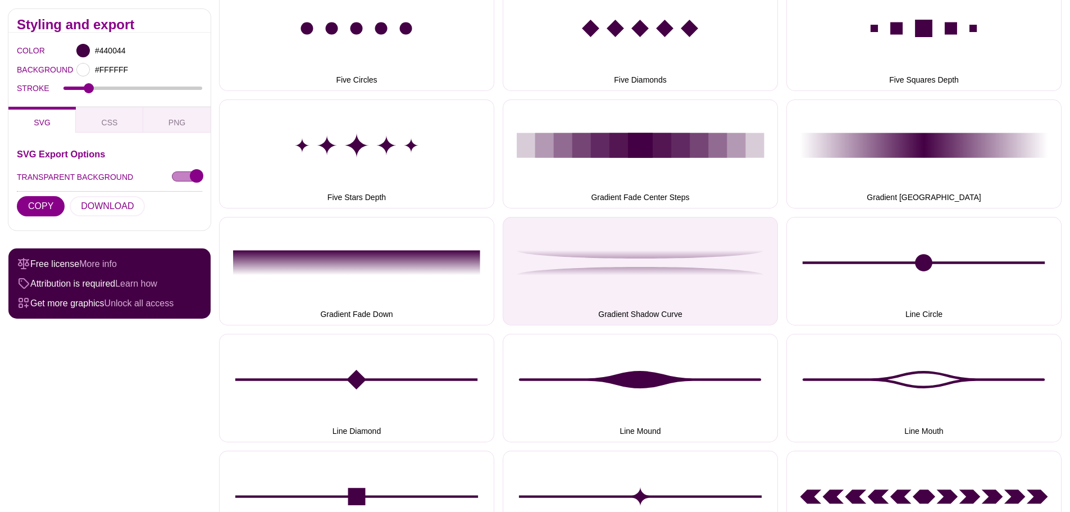
scroll to position [786, 0]
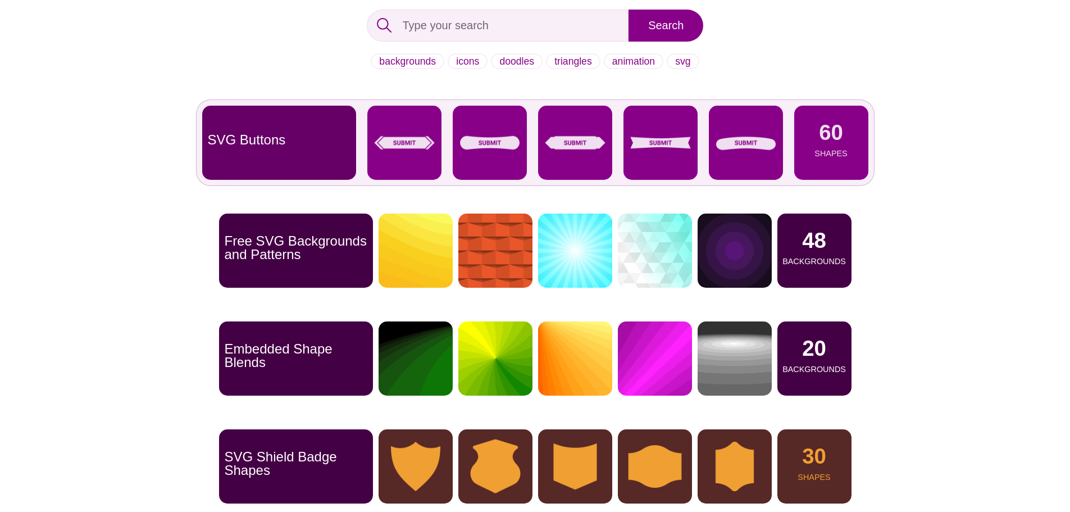
scroll to position [168, 0]
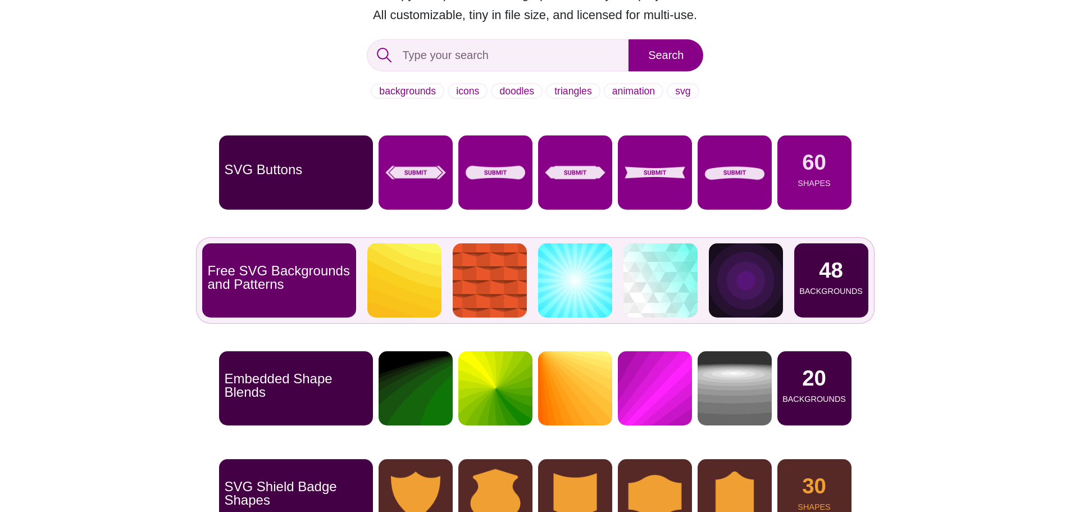
click at [384, 268] on img at bounding box center [404, 280] width 74 height 74
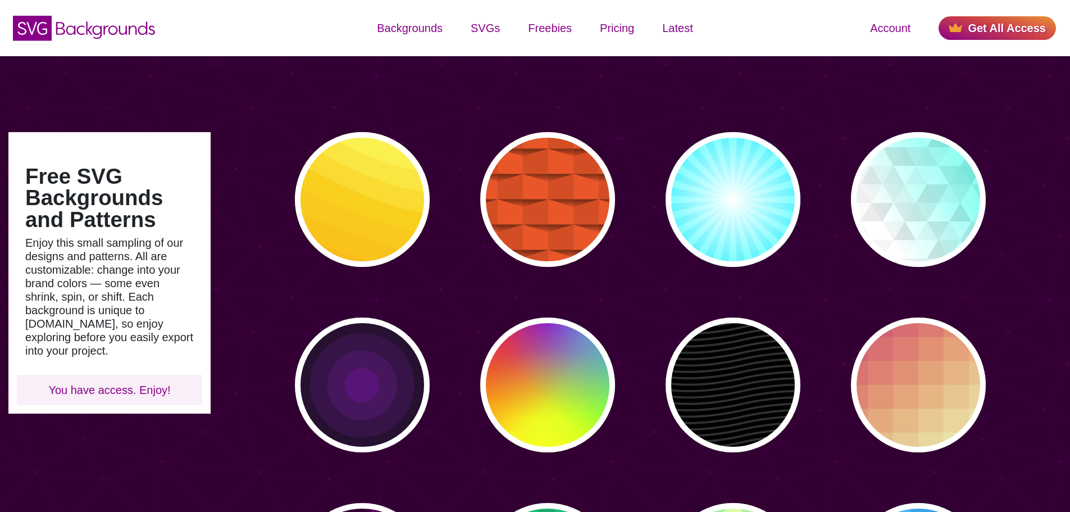
type input "#450057"
type input "#FFFFFF"
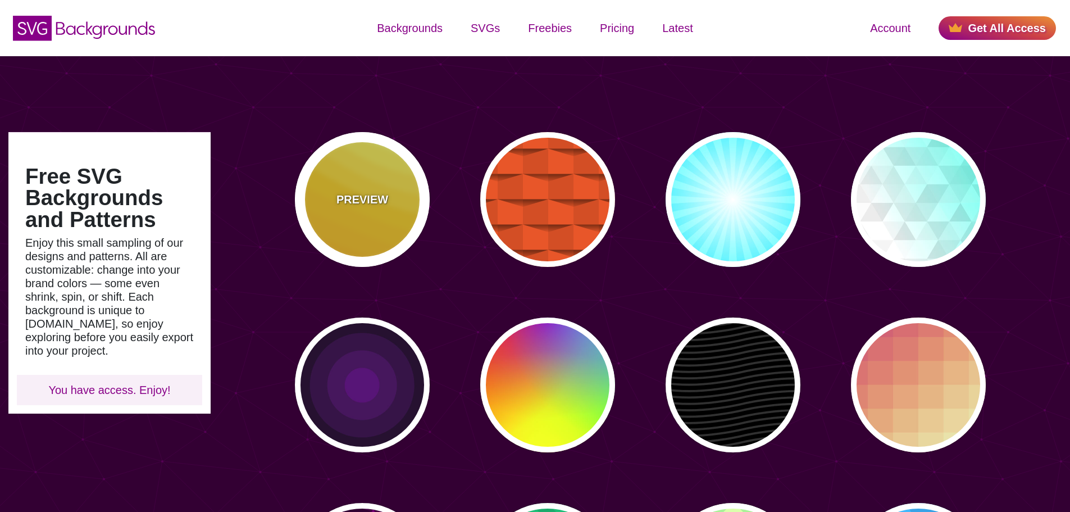
click at [374, 215] on div "PREVIEW" at bounding box center [362, 199] width 135 height 135
type input "#FFAA00"
type input "#FFCC00"
type input "#FFFF66"
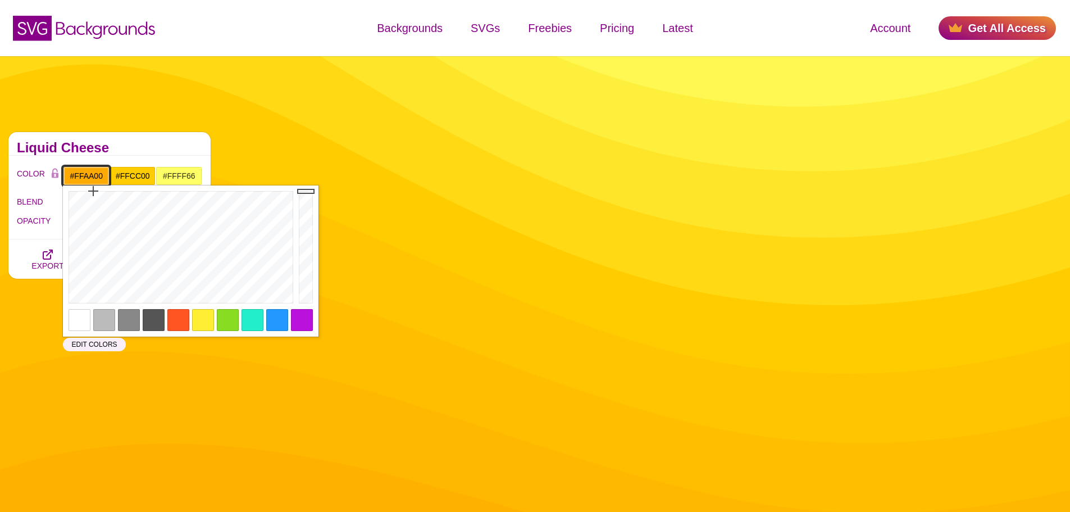
drag, startPoint x: 103, startPoint y: 171, endPoint x: 66, endPoint y: 169, distance: 36.6
click at [66, 169] on input "#FFAA00" at bounding box center [86, 175] width 47 height 19
drag, startPoint x: 107, startPoint y: 268, endPoint x: 87, endPoint y: 291, distance: 30.3
click at [87, 291] on div at bounding box center [179, 247] width 233 height 124
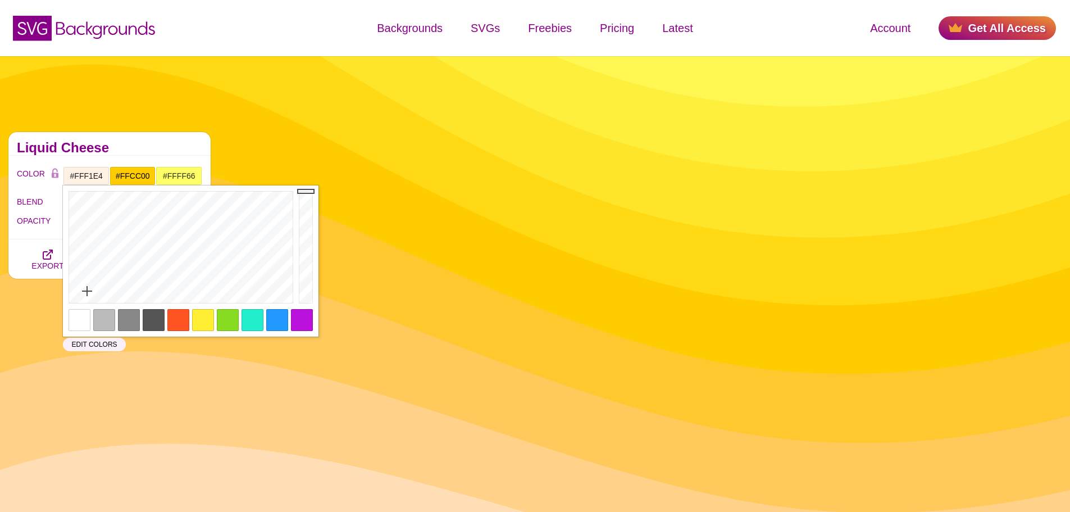
click at [82, 316] on div at bounding box center [80, 320] width 22 height 22
type input "#FFFFFF"
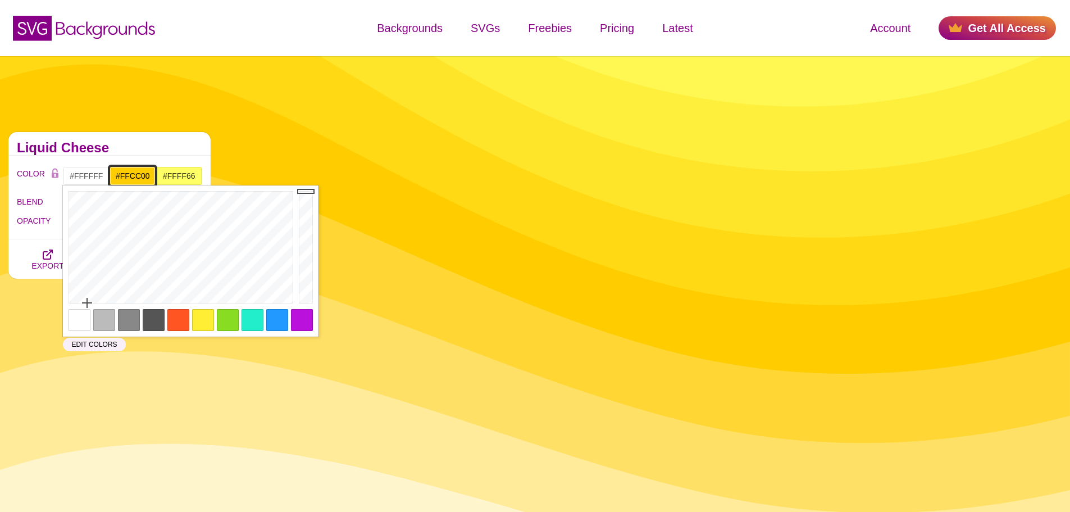
click at [144, 180] on input "#FFCC00" at bounding box center [133, 175] width 47 height 19
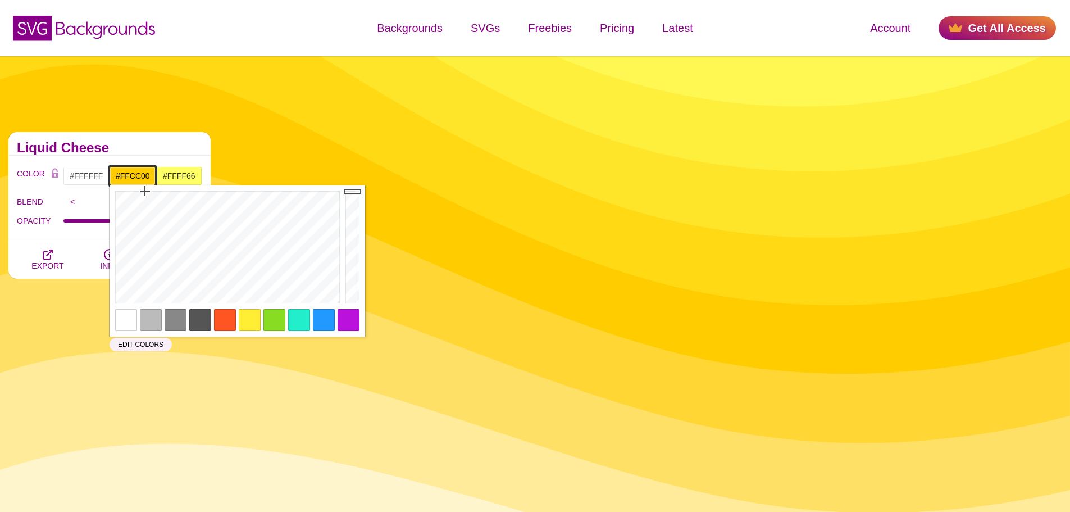
drag, startPoint x: 152, startPoint y: 171, endPoint x: 107, endPoint y: 174, distance: 44.5
click at [107, 174] on div "#FFFFFF #FFCC00 #FFFF66 #444444 #555555 #666666 #777777 #888888 #999999" at bounding box center [132, 175] width 139 height 19
paste input "0a222c"
type input "#0A222C"
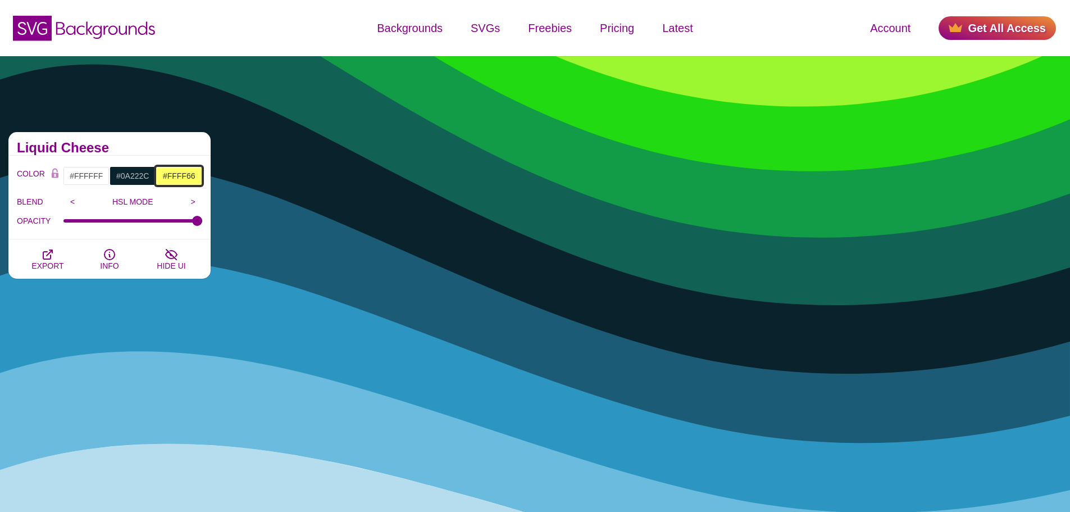
drag, startPoint x: 175, startPoint y: 172, endPoint x: 200, endPoint y: 177, distance: 26.2
click at [175, 172] on input "#FFFF66" at bounding box center [179, 175] width 47 height 19
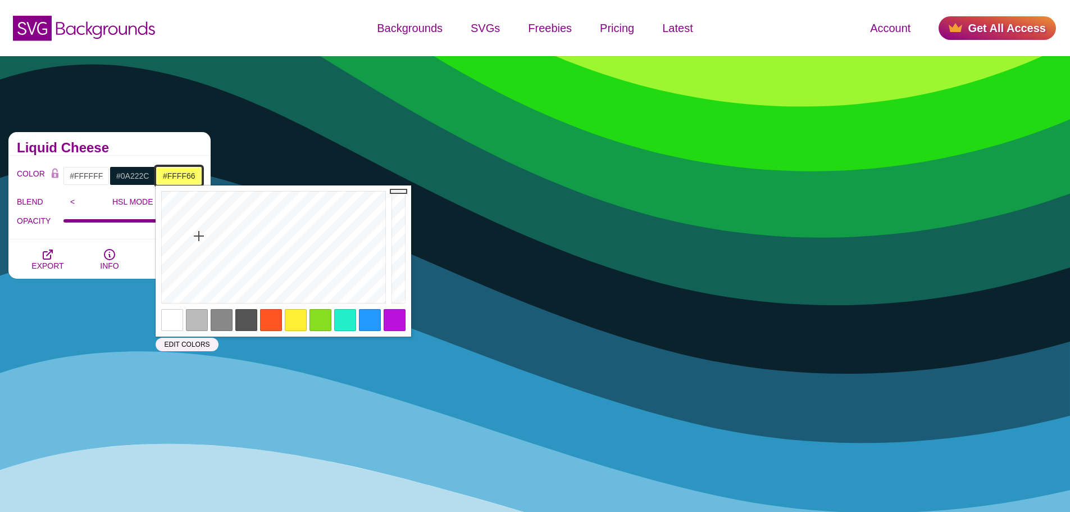
drag, startPoint x: 196, startPoint y: 177, endPoint x: 153, endPoint y: 180, distance: 43.4
click at [153, 180] on div "#FFFFFF #0A222C #FFFF66 #444444 #555555 #666666 #777777 #888888 #999999" at bounding box center [132, 175] width 139 height 19
paste input "147c3c"
type input "#147C3C"
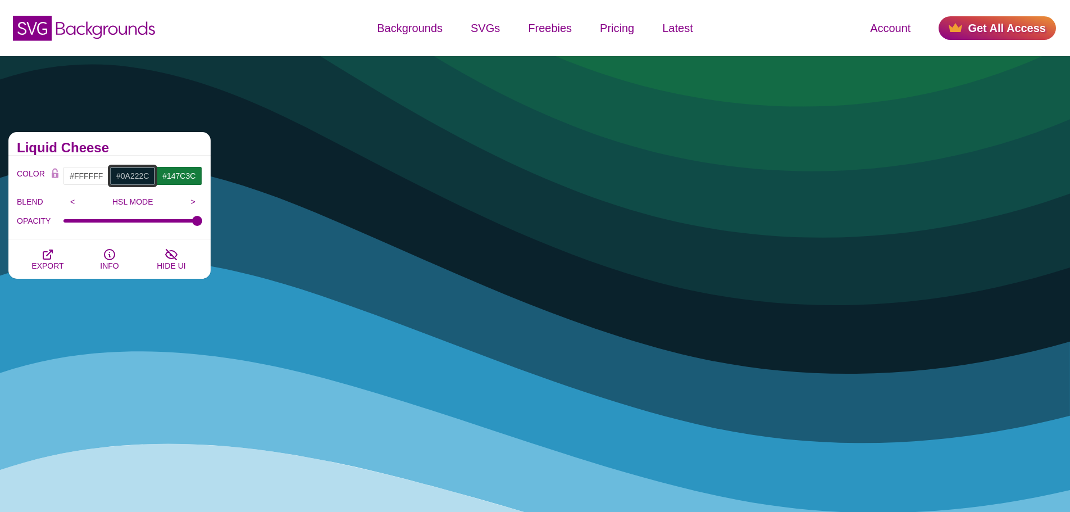
click at [125, 180] on input "#0A222C" at bounding box center [133, 175] width 47 height 19
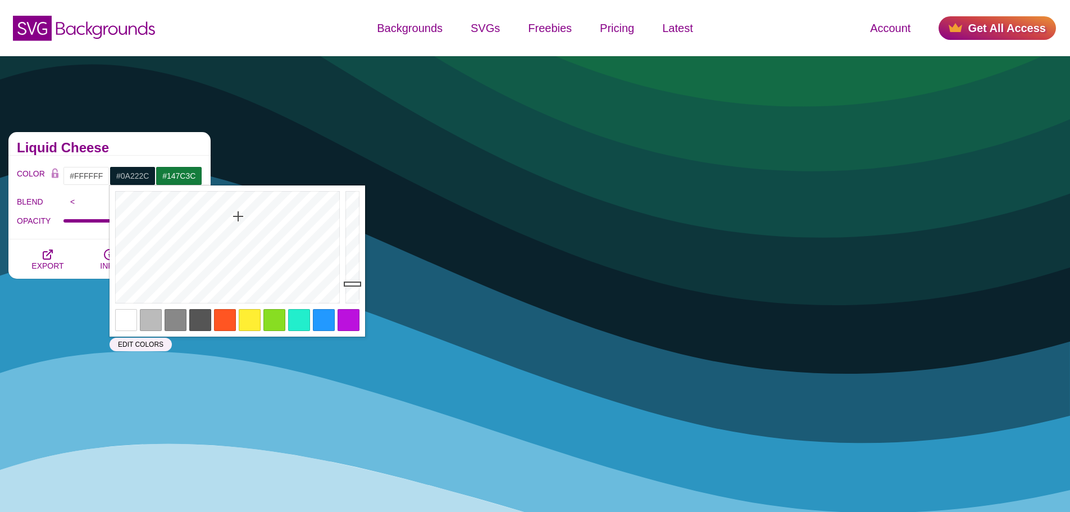
click at [151, 317] on div at bounding box center [151, 320] width 22 height 22
type input "#BBBBBB"
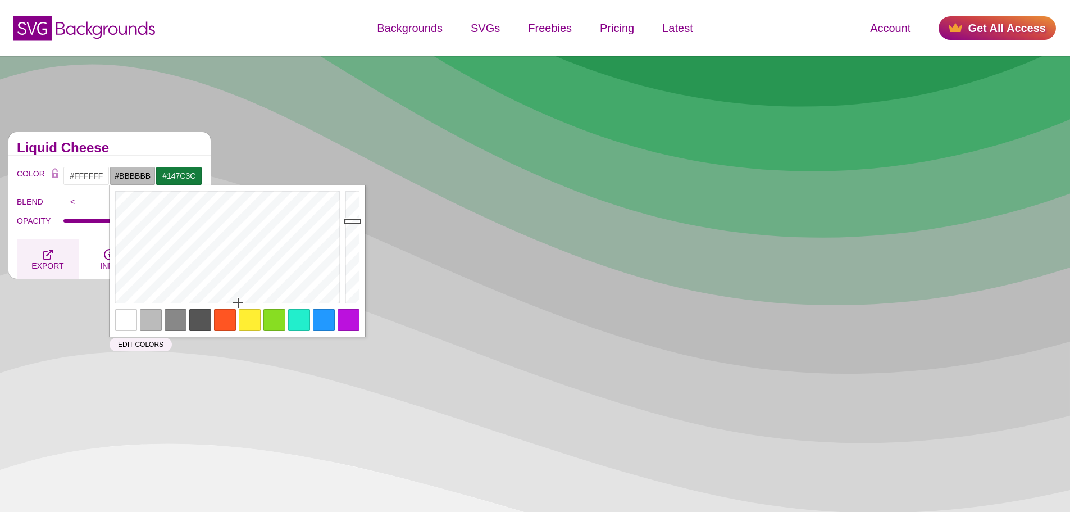
click at [34, 263] on span "EXPORT" at bounding box center [47, 265] width 32 height 9
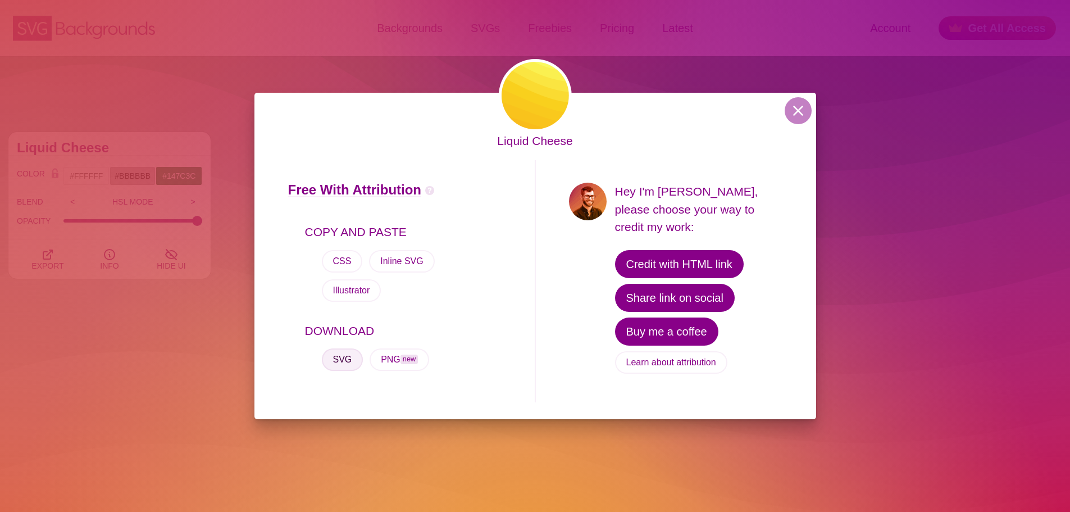
click at [338, 348] on button "SVG" at bounding box center [343, 359] width 42 height 22
drag, startPoint x: 798, startPoint y: 122, endPoint x: 622, endPoint y: 132, distance: 176.0
click at [798, 122] on button at bounding box center [798, 110] width 27 height 27
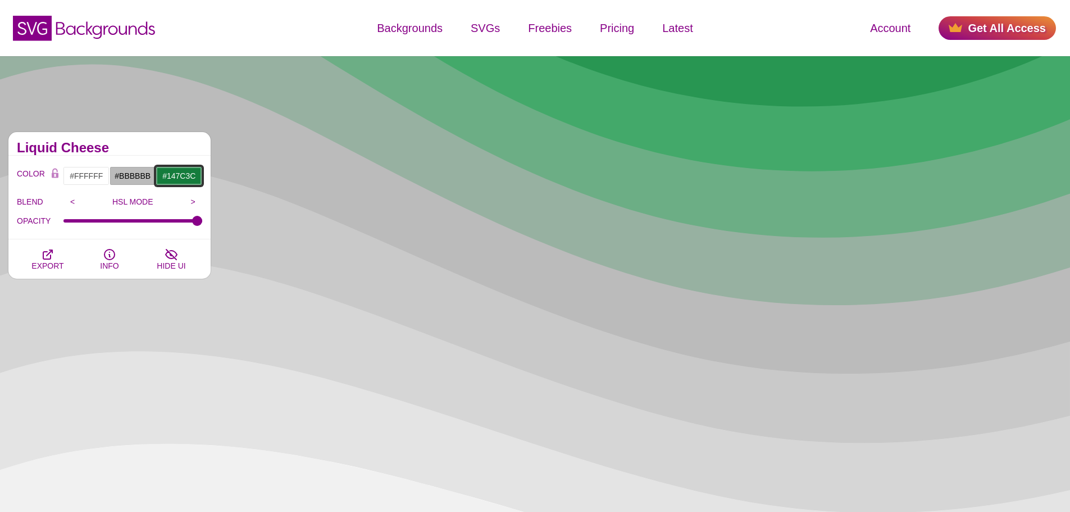
click at [179, 174] on input "#147C3C" at bounding box center [179, 175] width 47 height 19
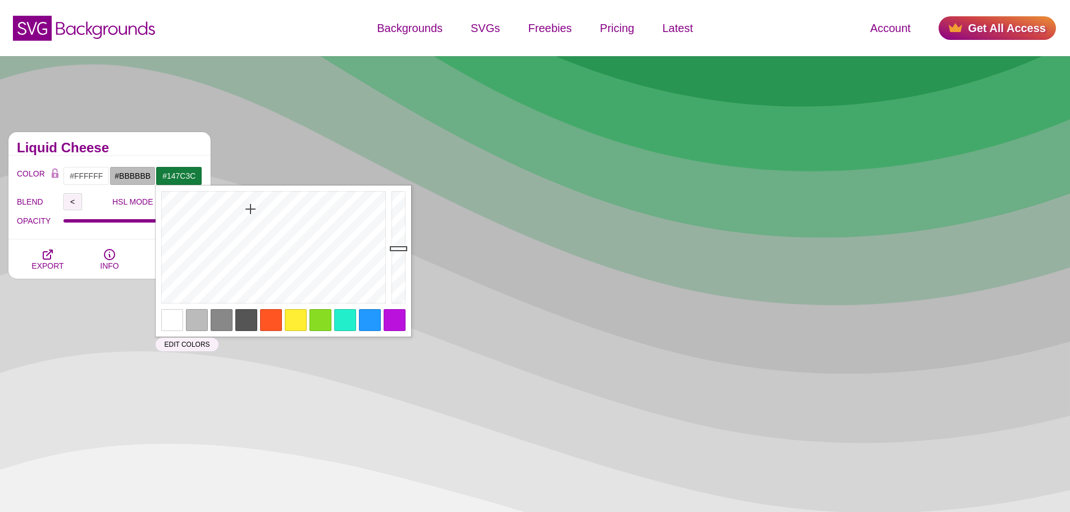
click at [76, 202] on input "<" at bounding box center [72, 201] width 19 height 17
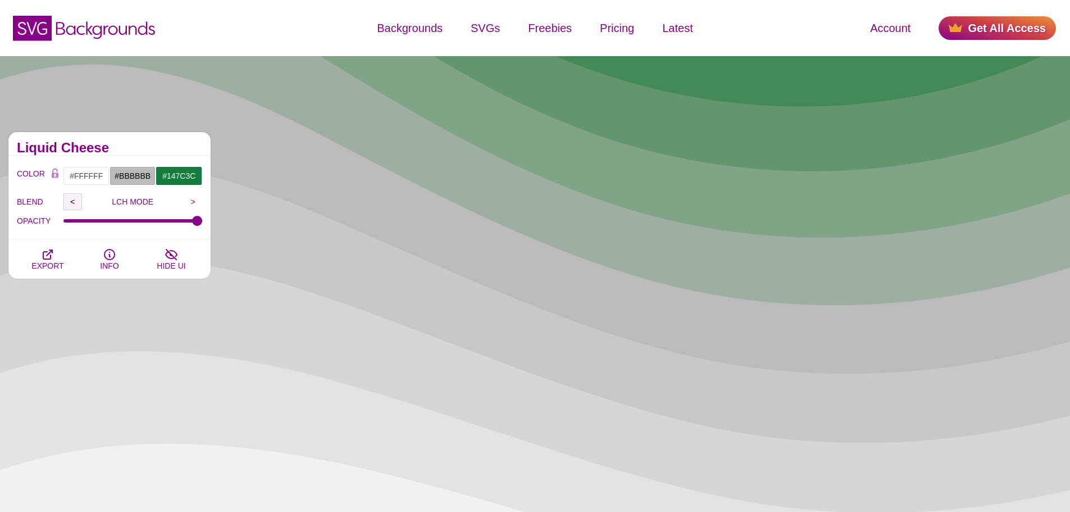
click at [76, 202] on input "<" at bounding box center [72, 201] width 19 height 17
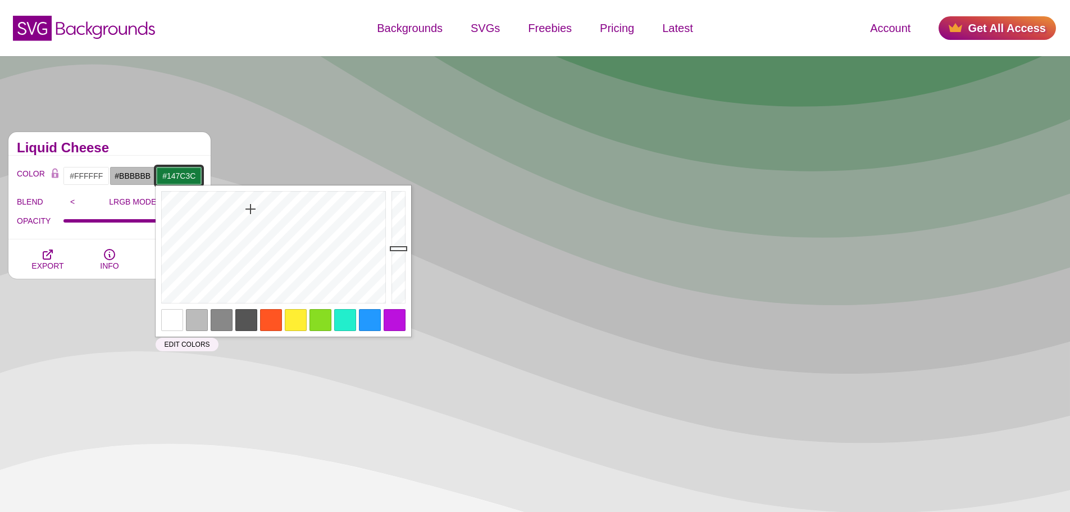
click at [174, 174] on input "#147C3C" at bounding box center [179, 175] width 47 height 19
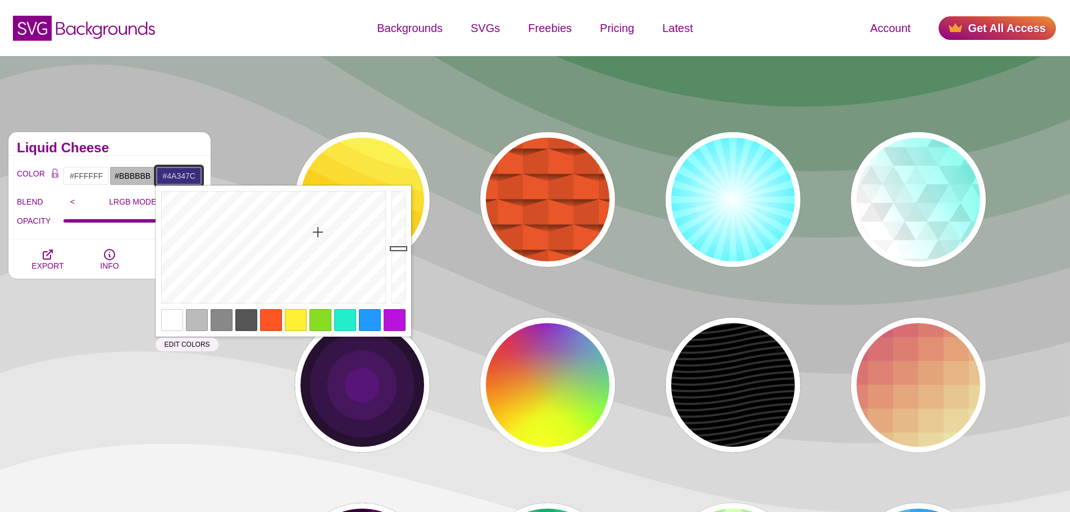
drag, startPoint x: 299, startPoint y: 220, endPoint x: 322, endPoint y: 238, distance: 29.2
click at [322, 238] on div at bounding box center [272, 247] width 233 height 124
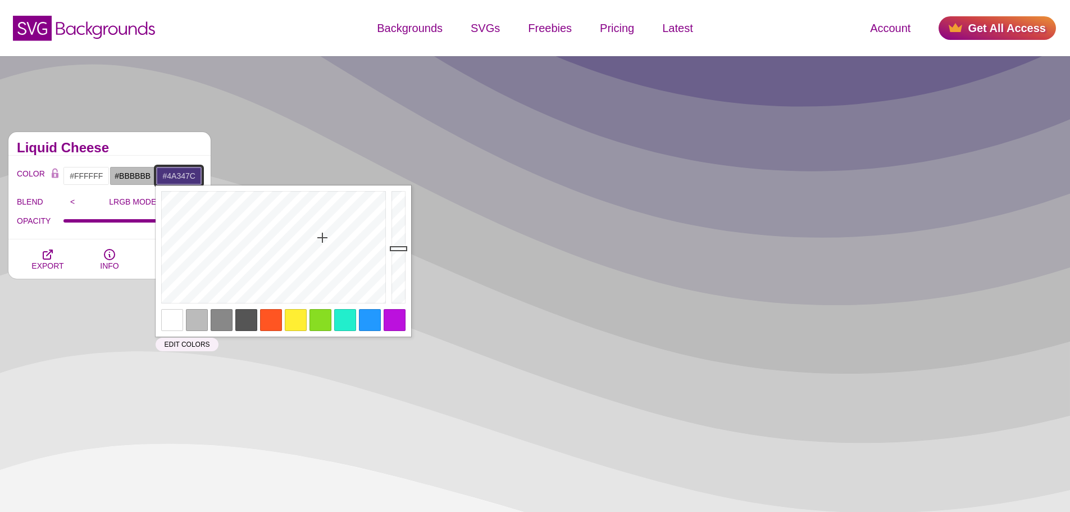
drag, startPoint x: 189, startPoint y: 178, endPoint x: 195, endPoint y: 177, distance: 6.3
click at [189, 178] on input "#4A347C" at bounding box center [179, 175] width 47 height 19
drag, startPoint x: 198, startPoint y: 177, endPoint x: 153, endPoint y: 175, distance: 44.4
click at [153, 175] on div "#FFFFFF #BBBBBB #4A347C #444444 #555555 #666666 #777777 #888888 #999999" at bounding box center [132, 175] width 139 height 19
paste input "0a222c"
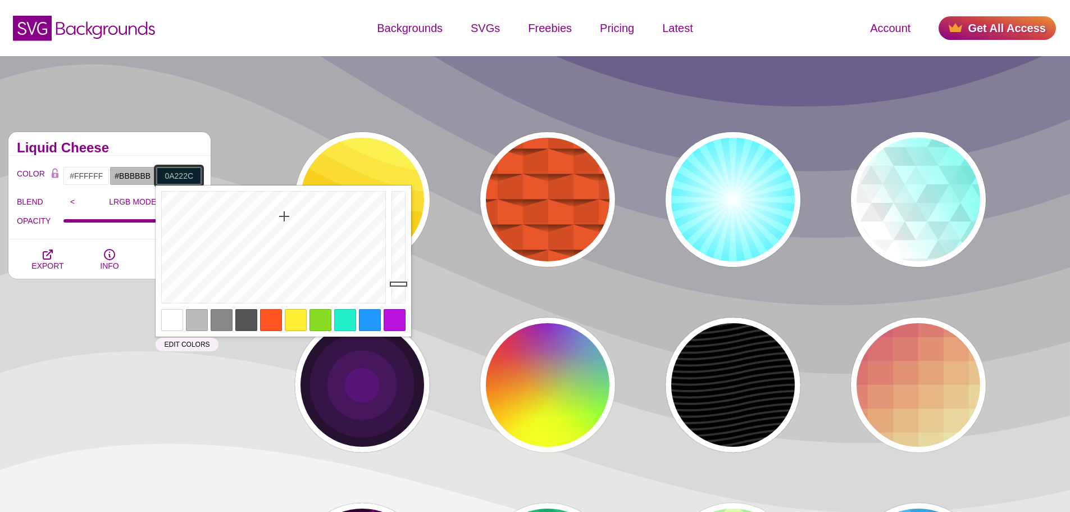
type input "#0A222C"
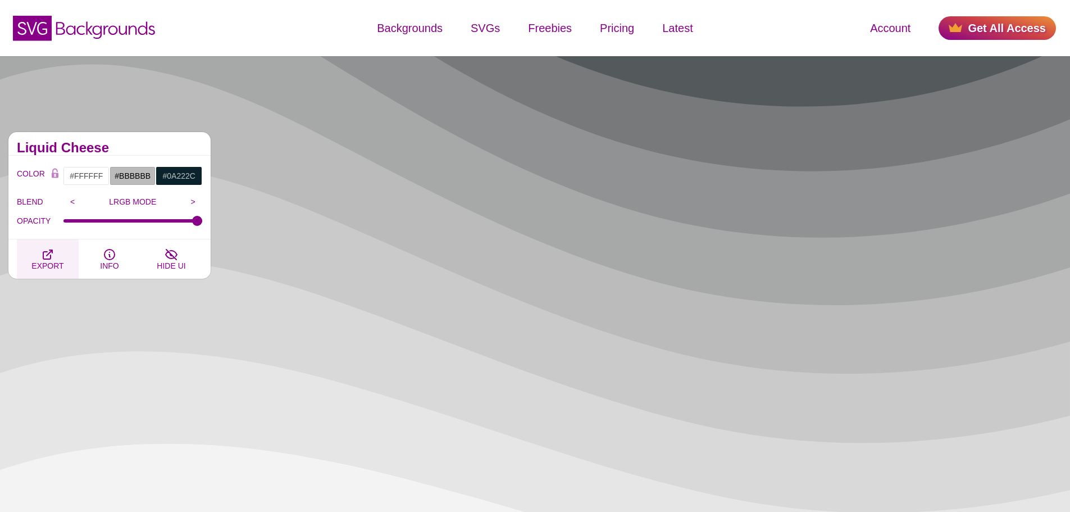
click at [52, 261] on span "EXPORT" at bounding box center [47, 265] width 32 height 9
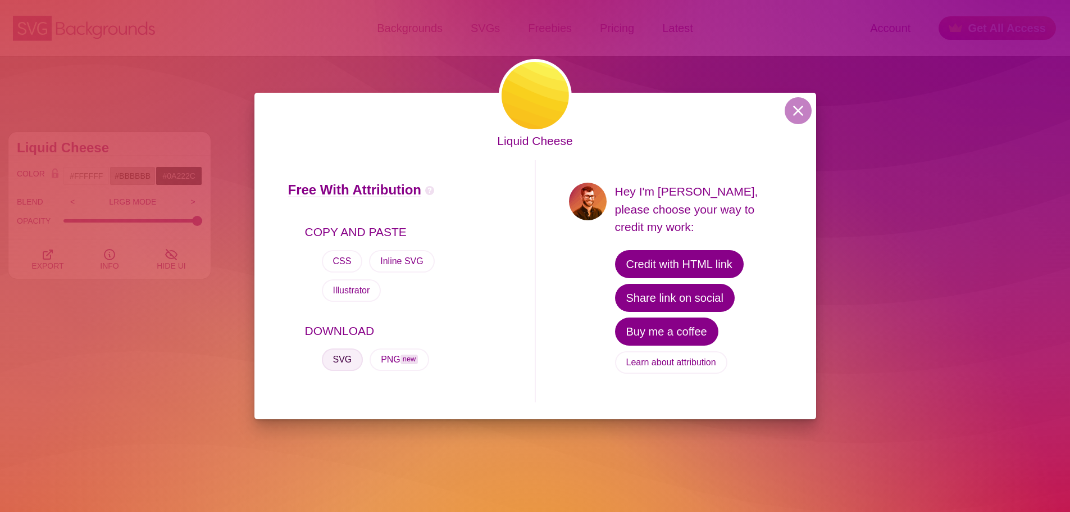
click at [333, 348] on button "SVG" at bounding box center [343, 359] width 42 height 22
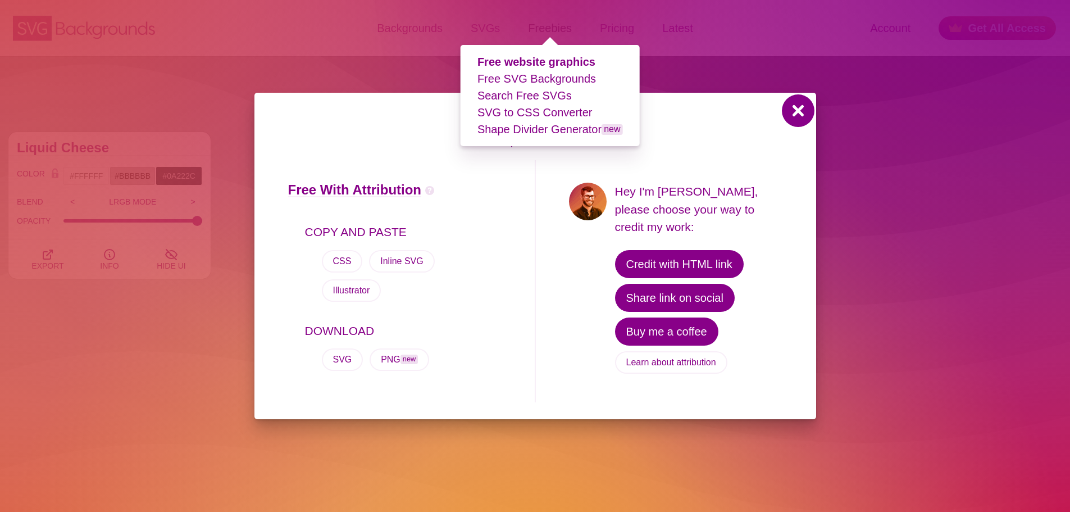
drag, startPoint x: 798, startPoint y: 126, endPoint x: 521, endPoint y: 39, distance: 290.8
click at [798, 124] on button at bounding box center [798, 110] width 27 height 27
